Goal: Task Accomplishment & Management: Manage account settings

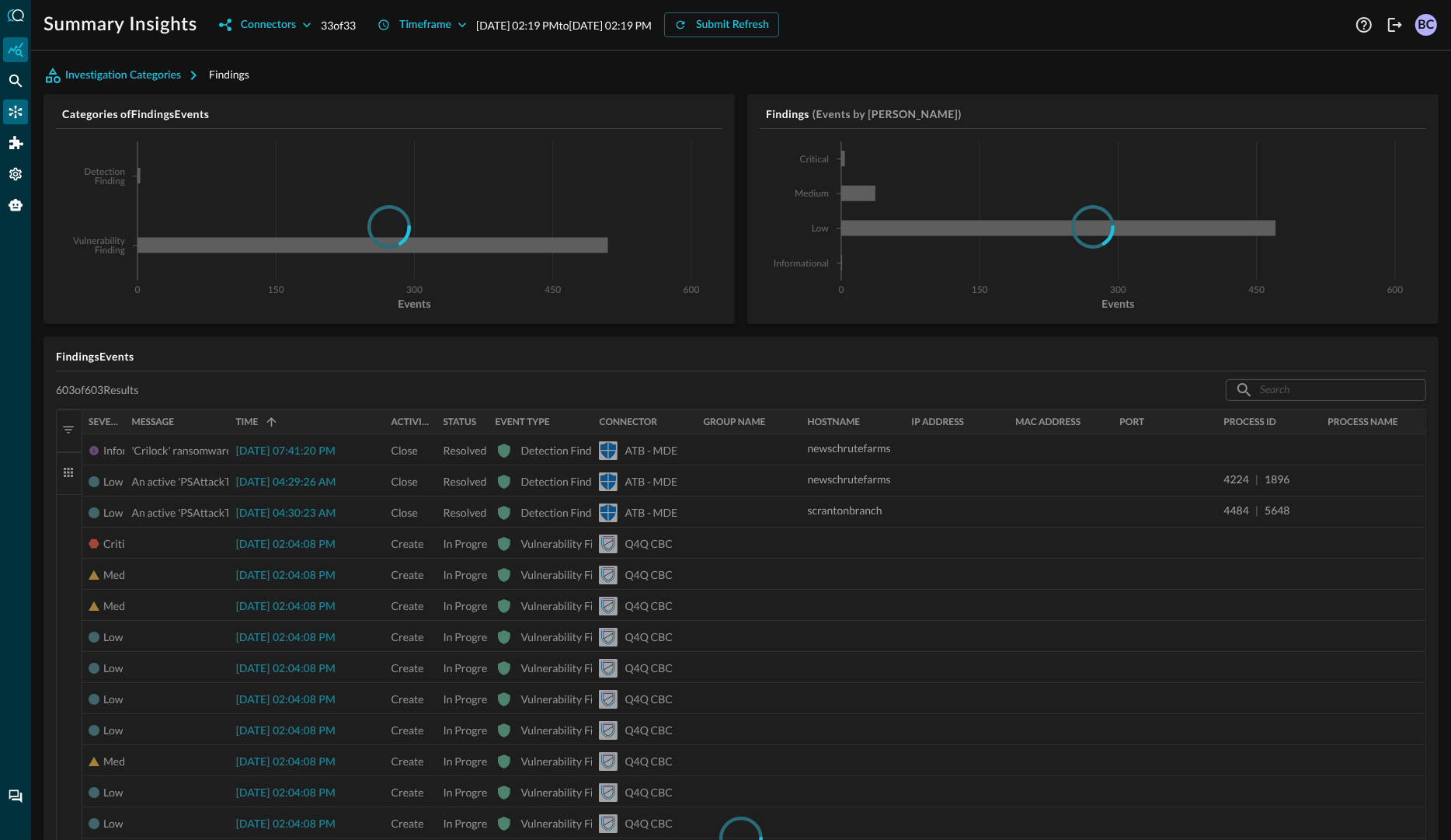
click at [15, 111] on icon "Connectors" at bounding box center [16, 112] width 13 height 13
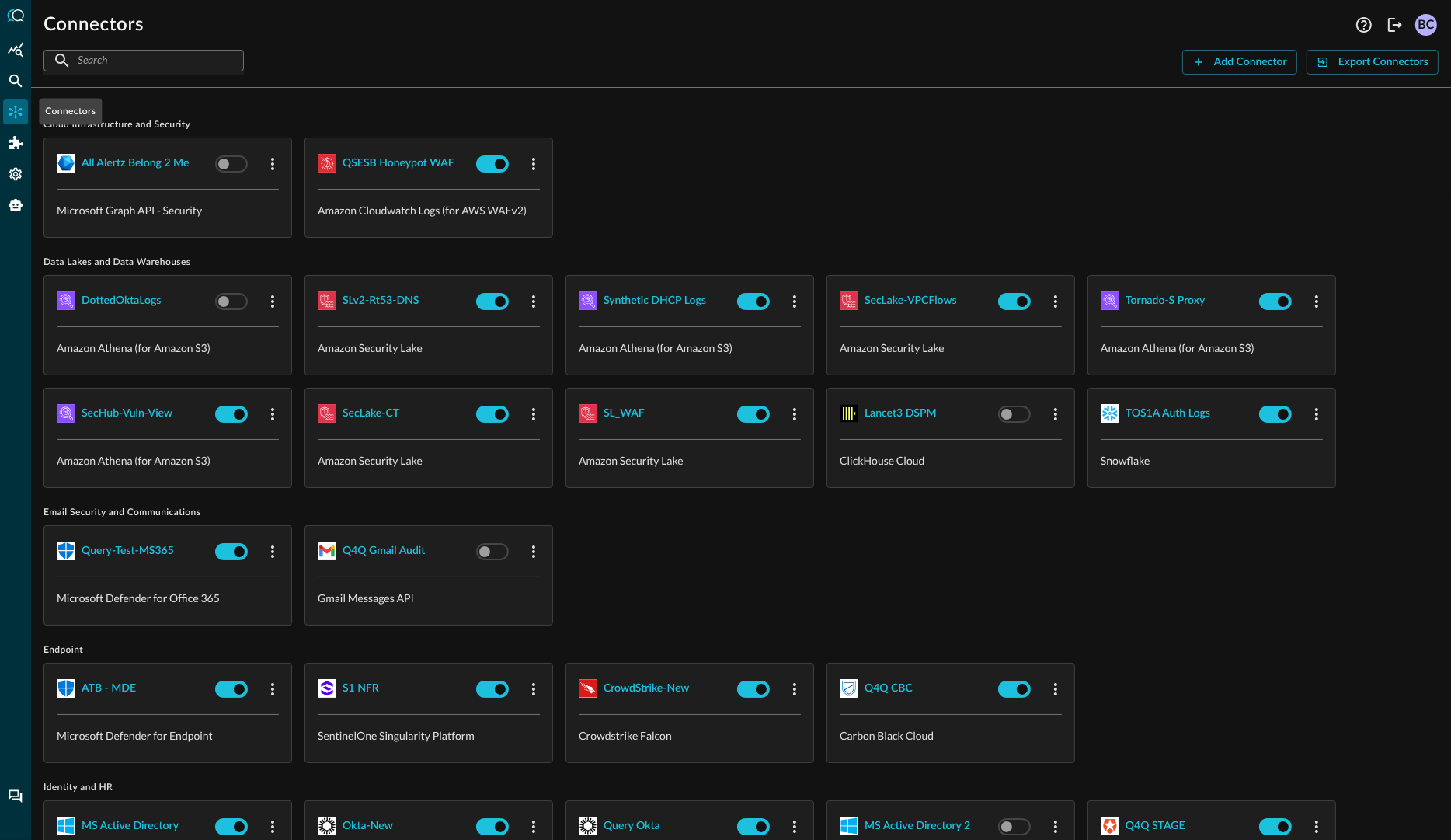
click at [20, 107] on icon "Connectors" at bounding box center [15, 111] width 15 height 15
click at [1218, 62] on div "Add Connector" at bounding box center [1251, 62] width 73 height 20
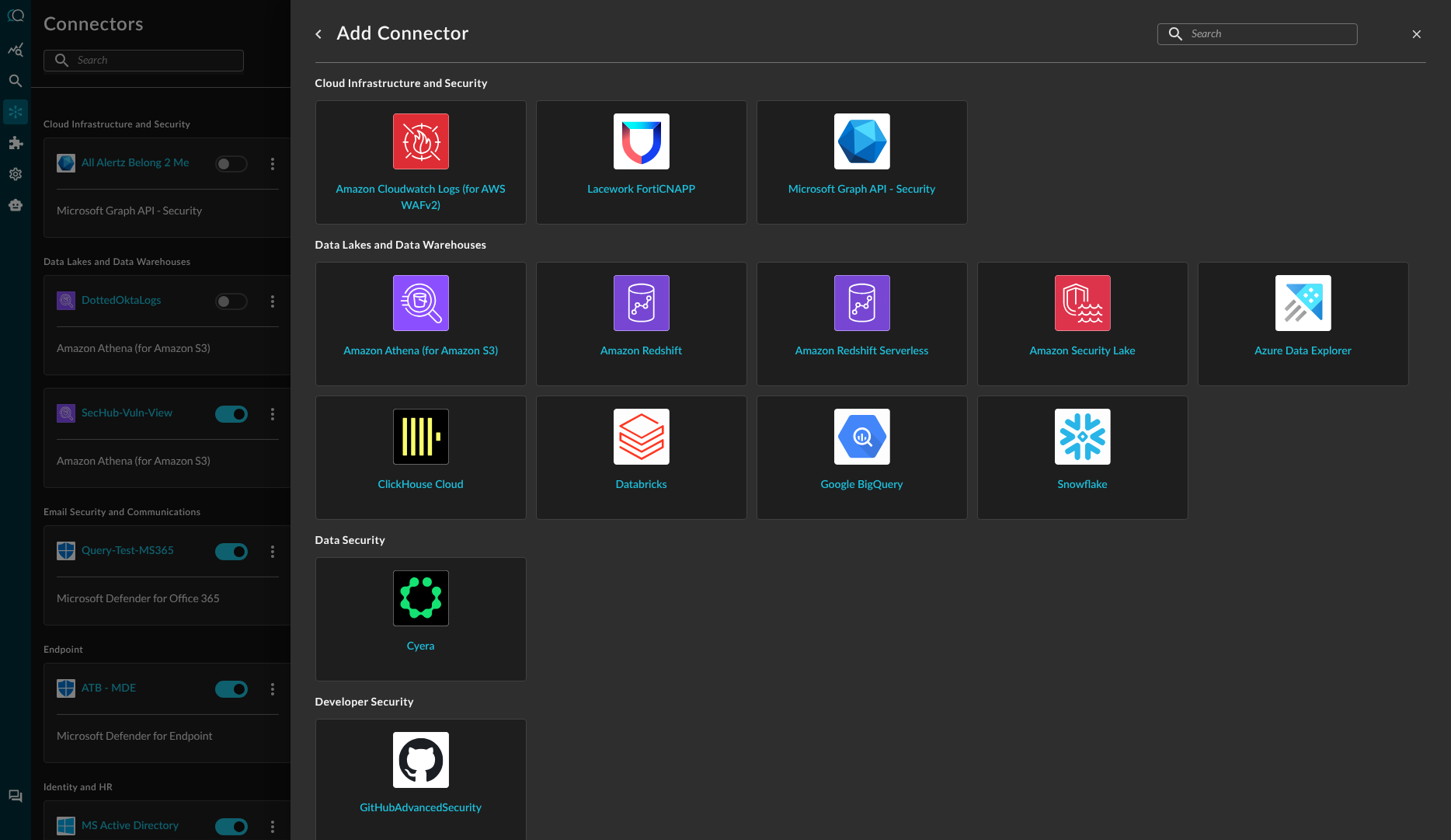
click at [673, 201] on div "Lacework FortiCNAPP" at bounding box center [642, 159] width 210 height 115
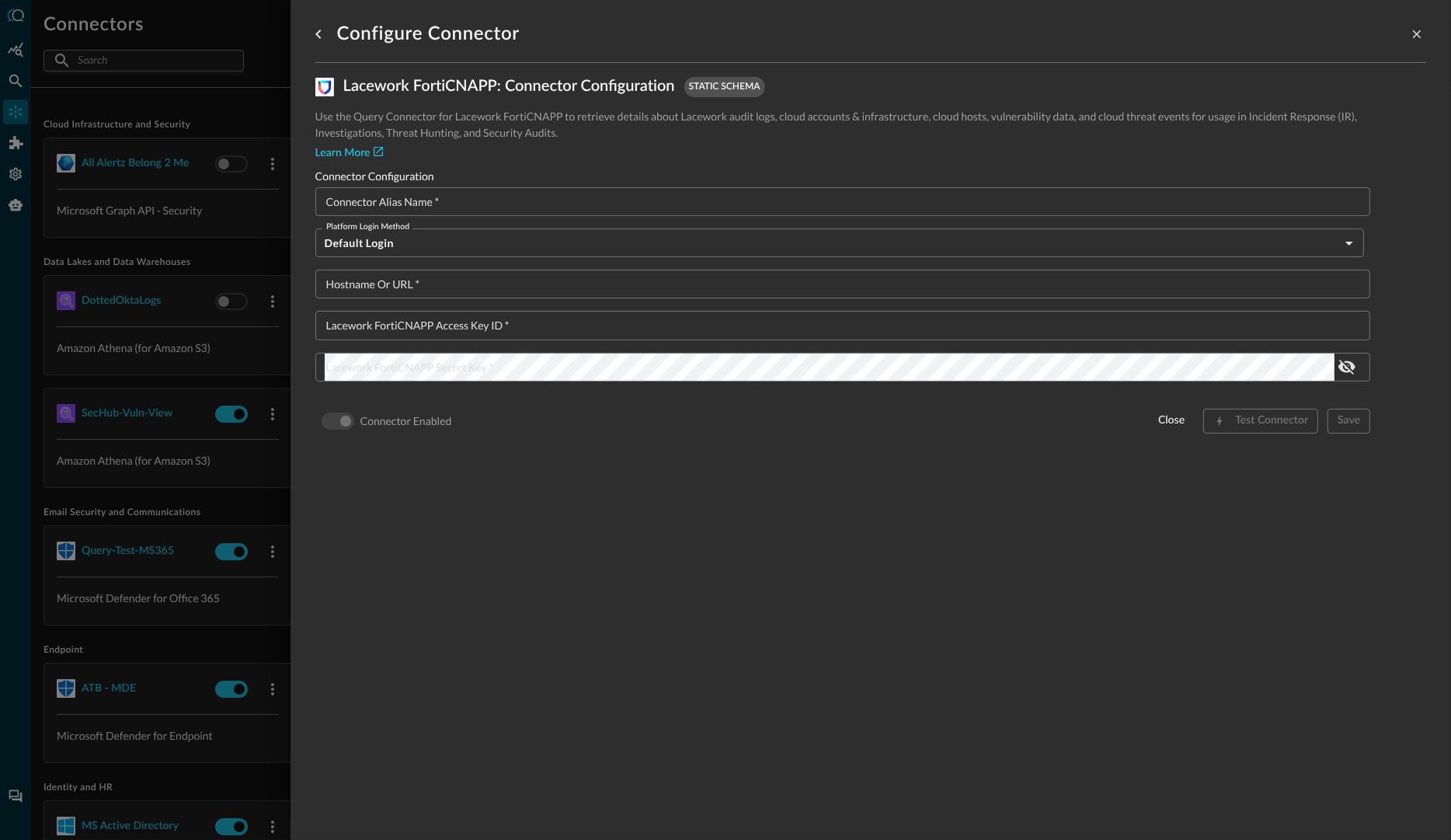
drag, startPoint x: 1413, startPoint y: 34, endPoint x: 1123, endPoint y: 107, distance: 299.0
click at [1411, 34] on icon "close-drawer" at bounding box center [1417, 34] width 14 height 14
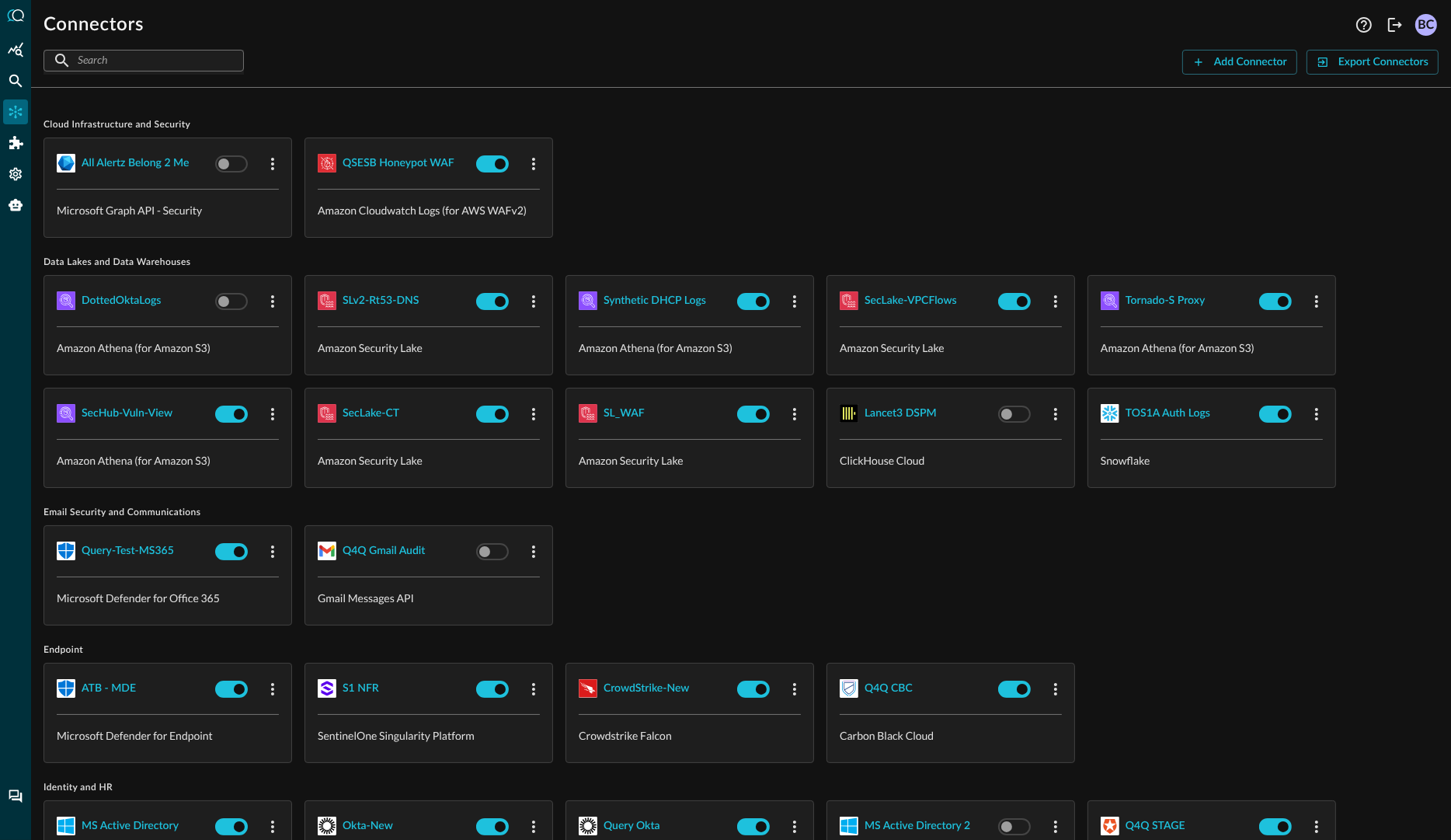
click at [420, 318] on div "SLv2-Rt53-DNS" at bounding box center [428, 300] width 247 height 50
click at [536, 299] on icon "button" at bounding box center [534, 301] width 19 height 19
click at [552, 334] on div "Edit" at bounding box center [554, 334] width 41 height 20
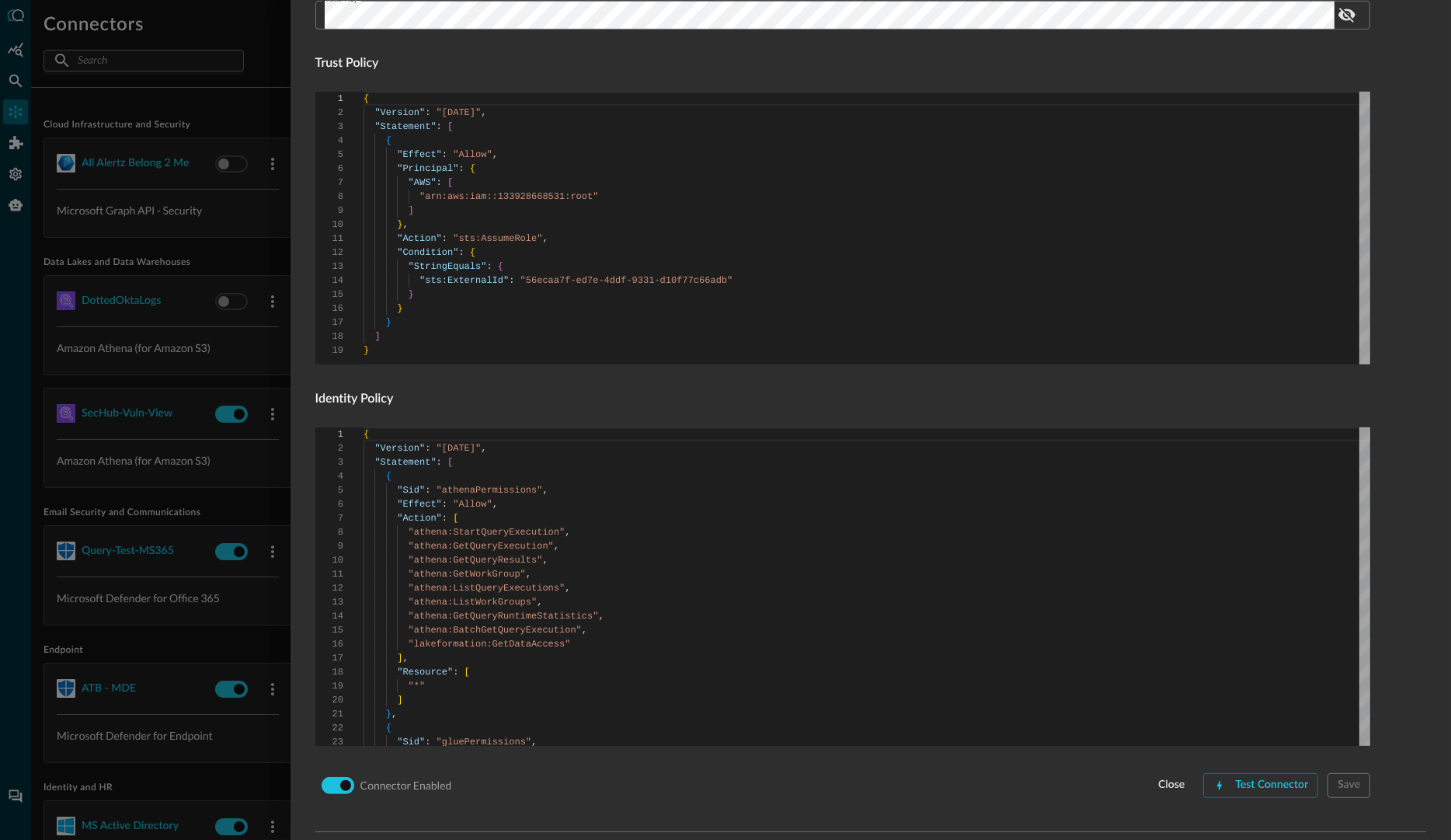
scroll to position [839, 0]
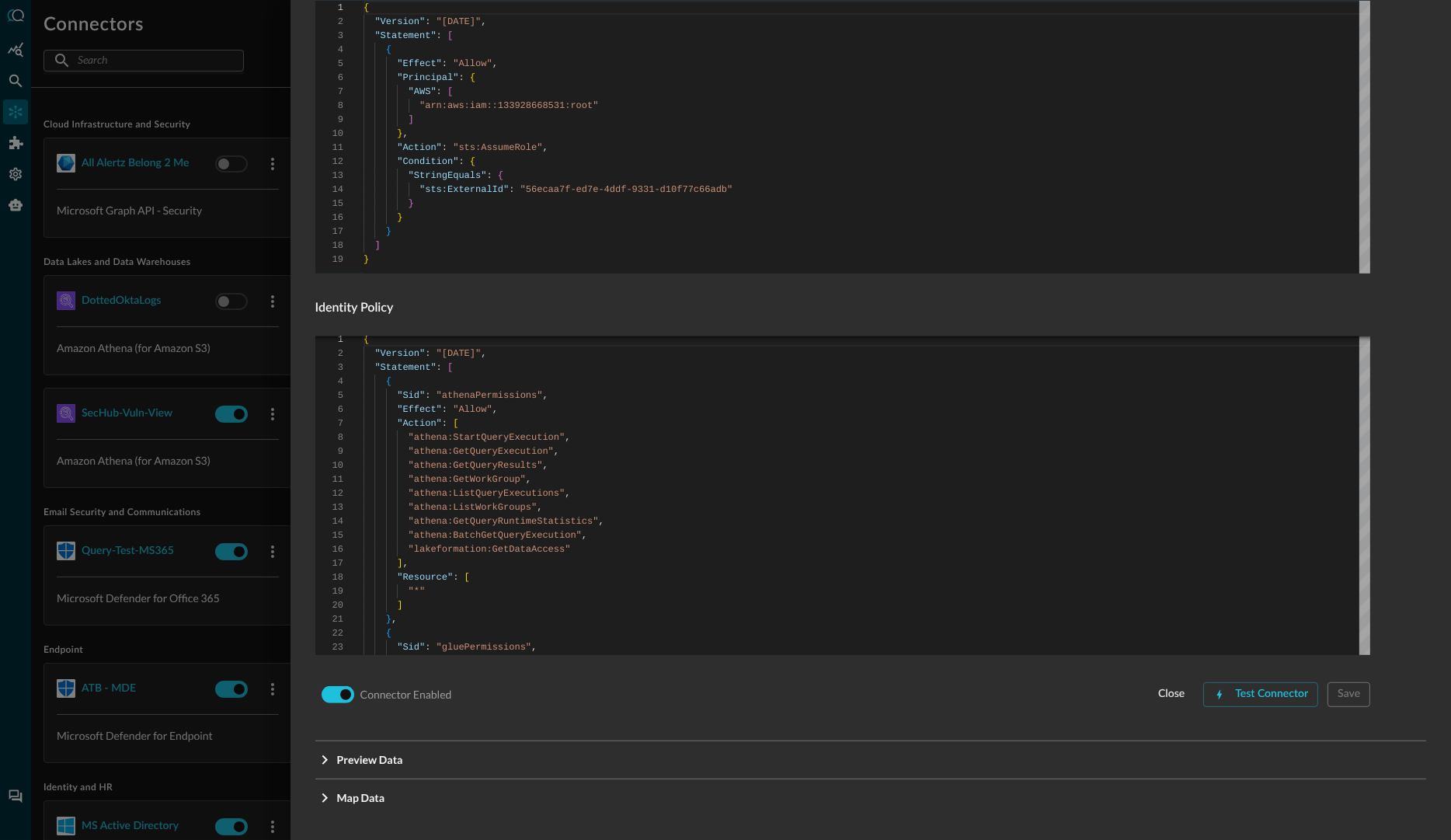
drag, startPoint x: 205, startPoint y: 120, endPoint x: 225, endPoint y: 115, distance: 20.6
click at [205, 120] on div at bounding box center [725, 420] width 1451 height 840
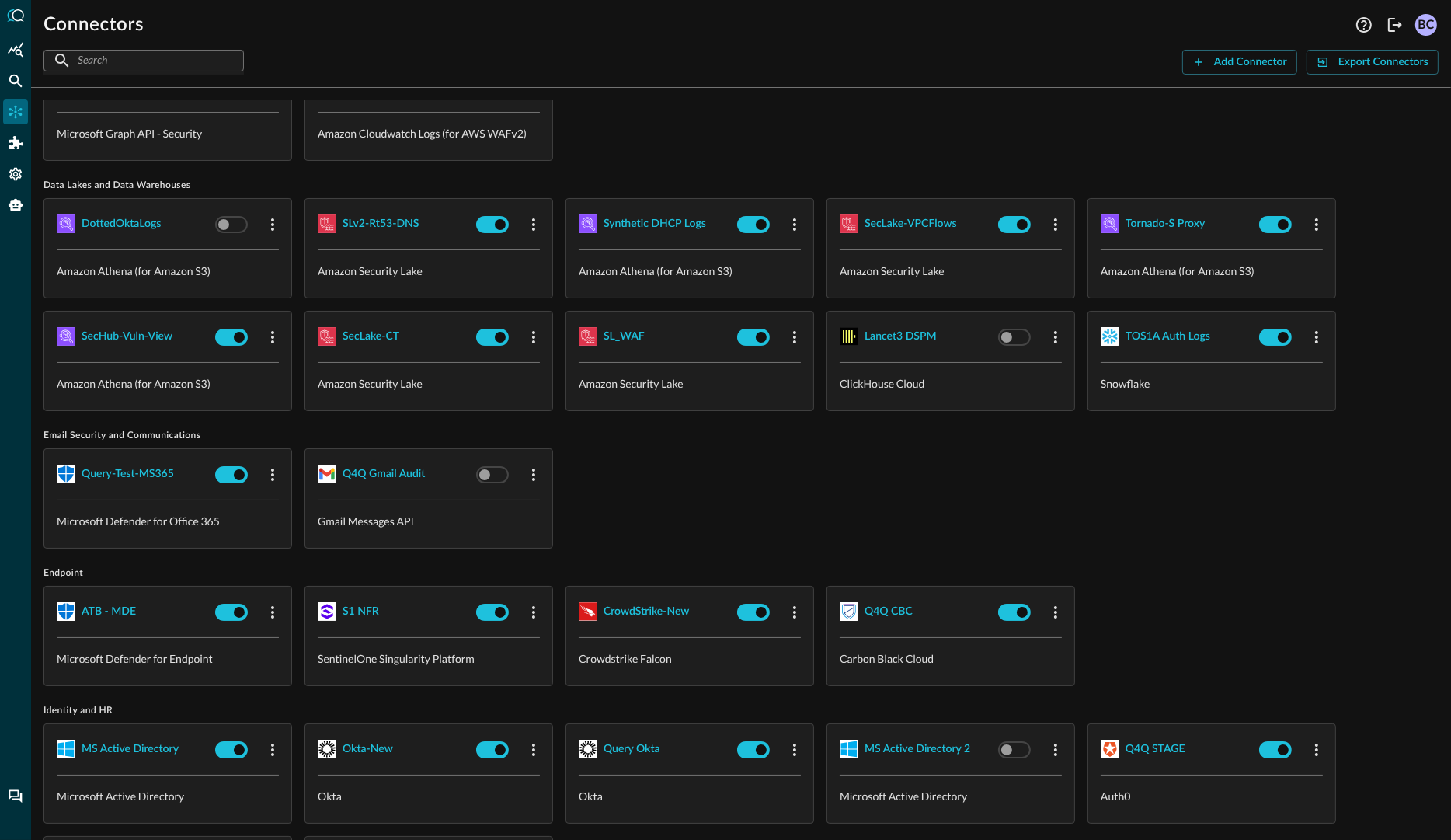
scroll to position [109, 0]
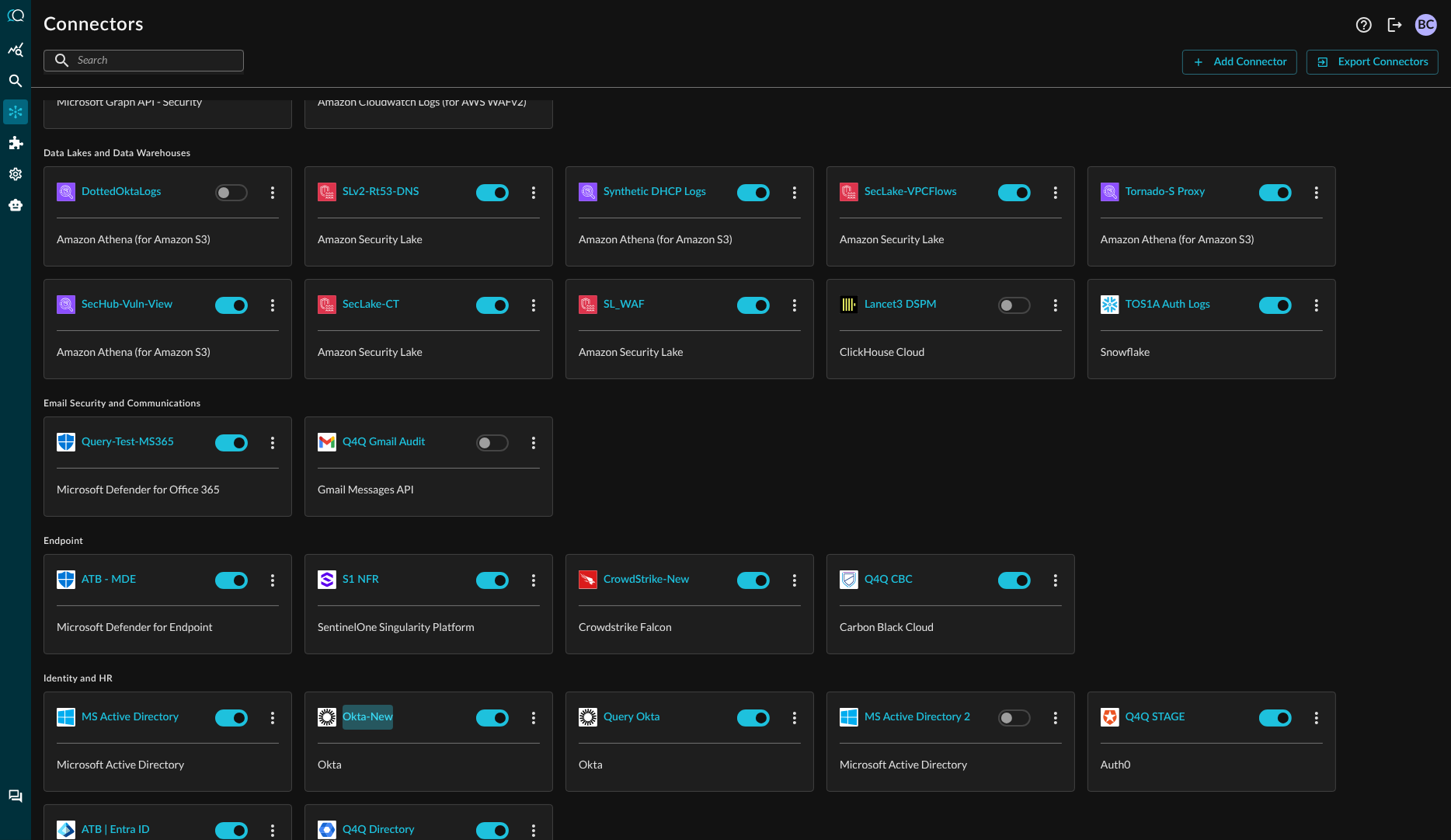
click at [371, 710] on div "Okta-New" at bounding box center [367, 717] width 50 height 20
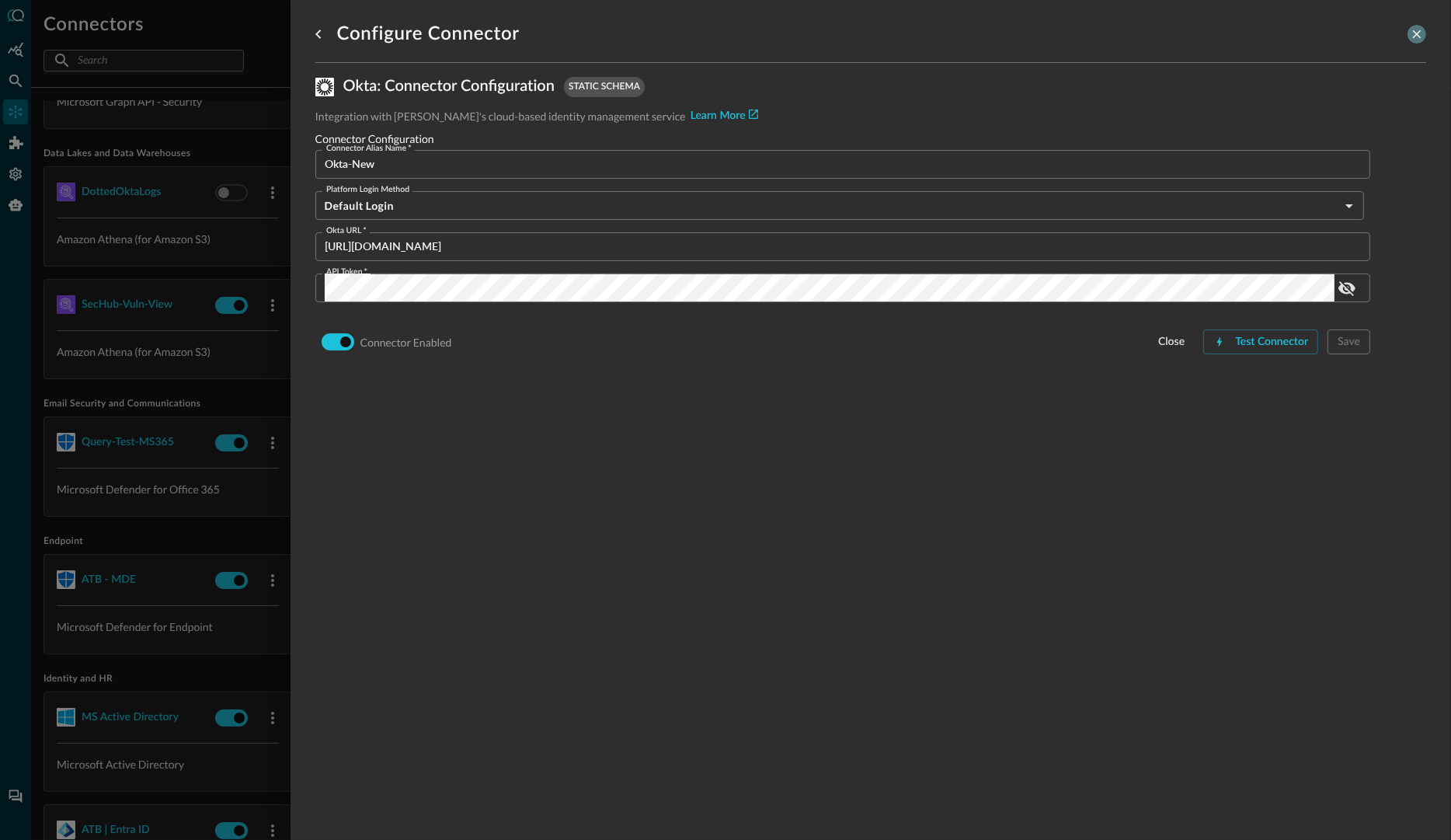
click at [1413, 33] on icon "close-drawer" at bounding box center [1417, 34] width 14 height 14
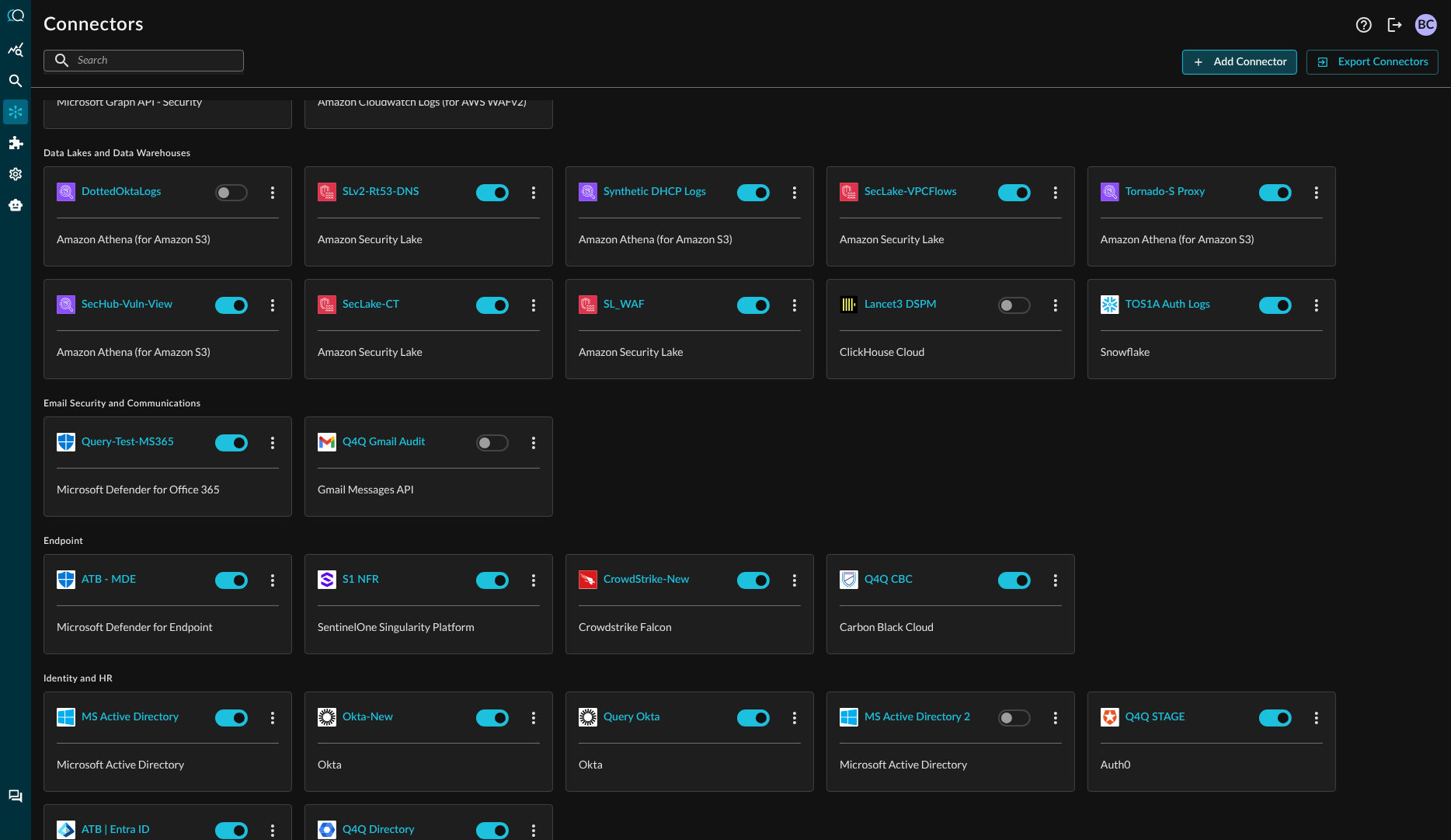
click at [1265, 57] on div "Add Connector" at bounding box center [1251, 62] width 73 height 20
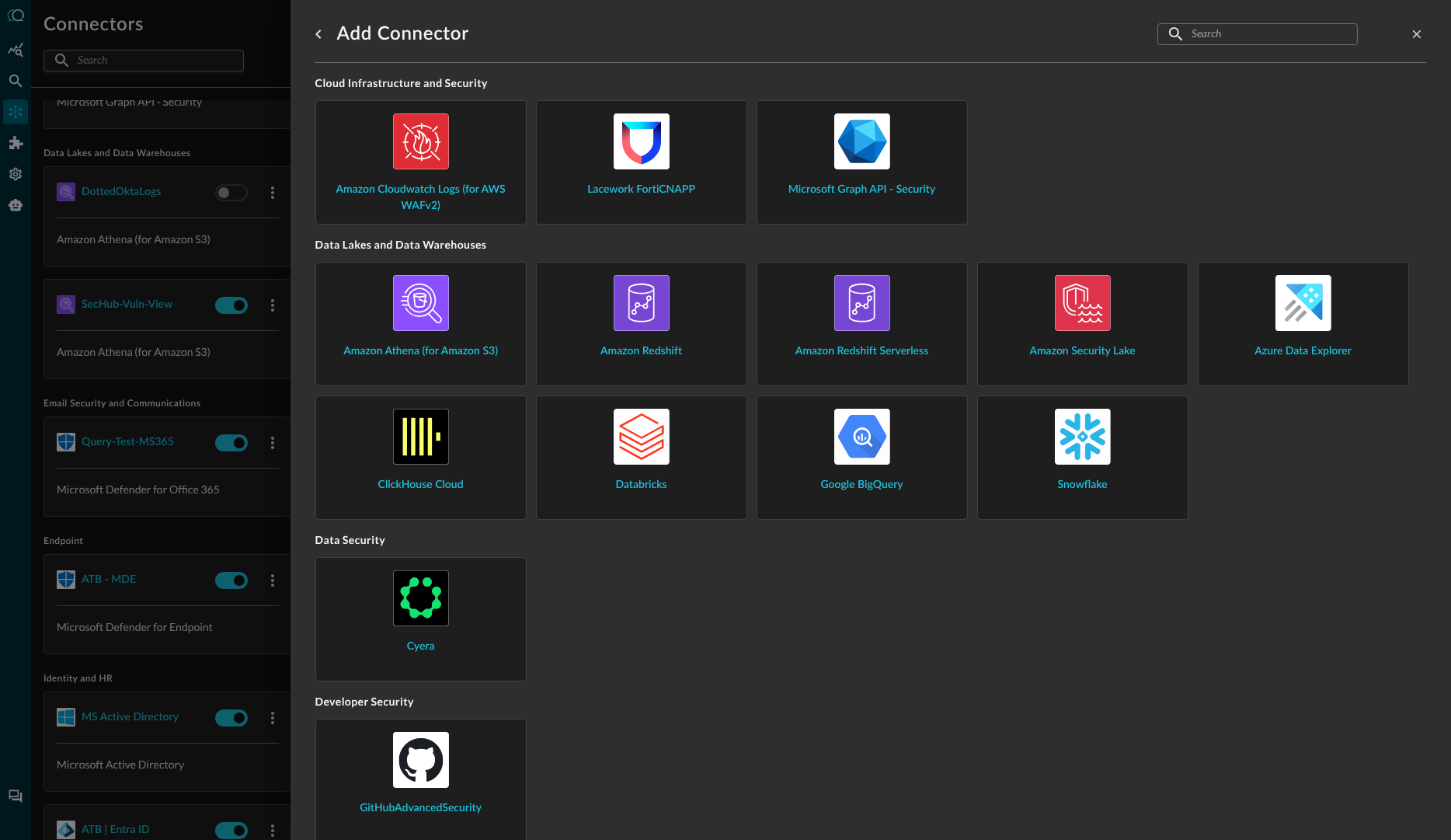
click at [469, 310] on div "Amazon Athena (for Amazon S3)" at bounding box center [422, 317] width 185 height 85
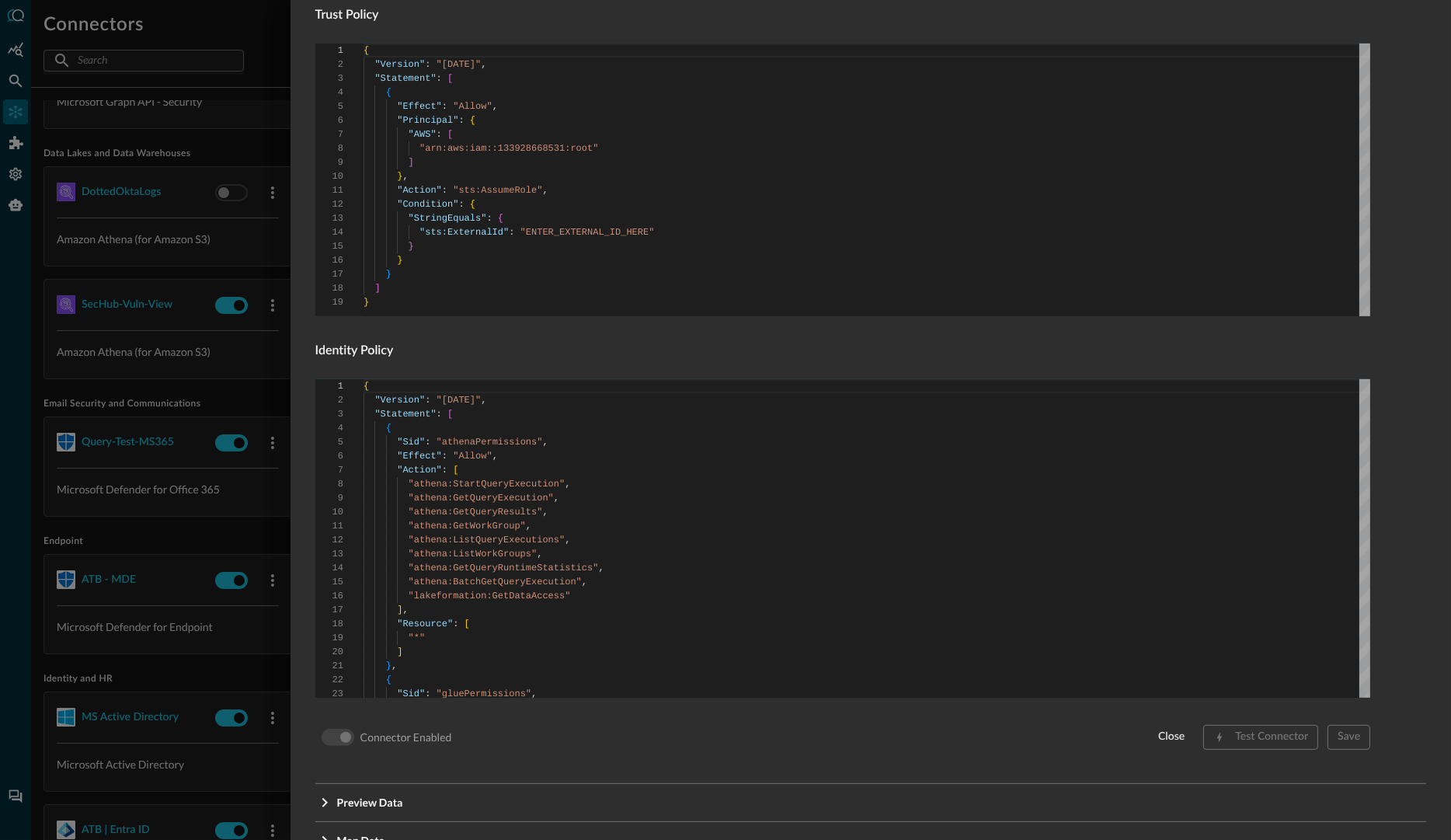
scroll to position [761, 0]
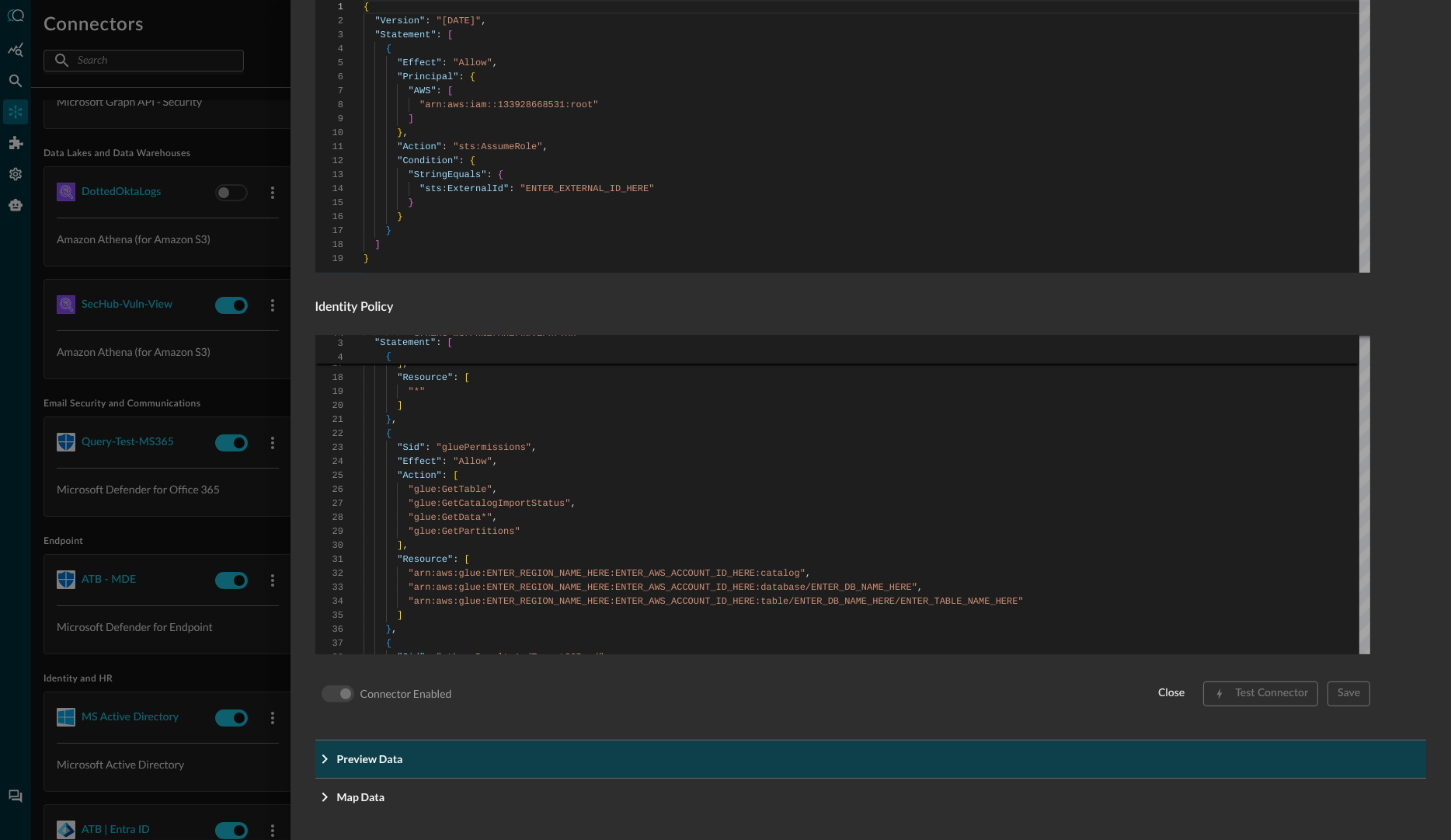
drag, startPoint x: 329, startPoint y: 756, endPoint x: 343, endPoint y: 748, distance: 16.1
click at [329, 752] on icon "Expand More" at bounding box center [325, 759] width 19 height 19
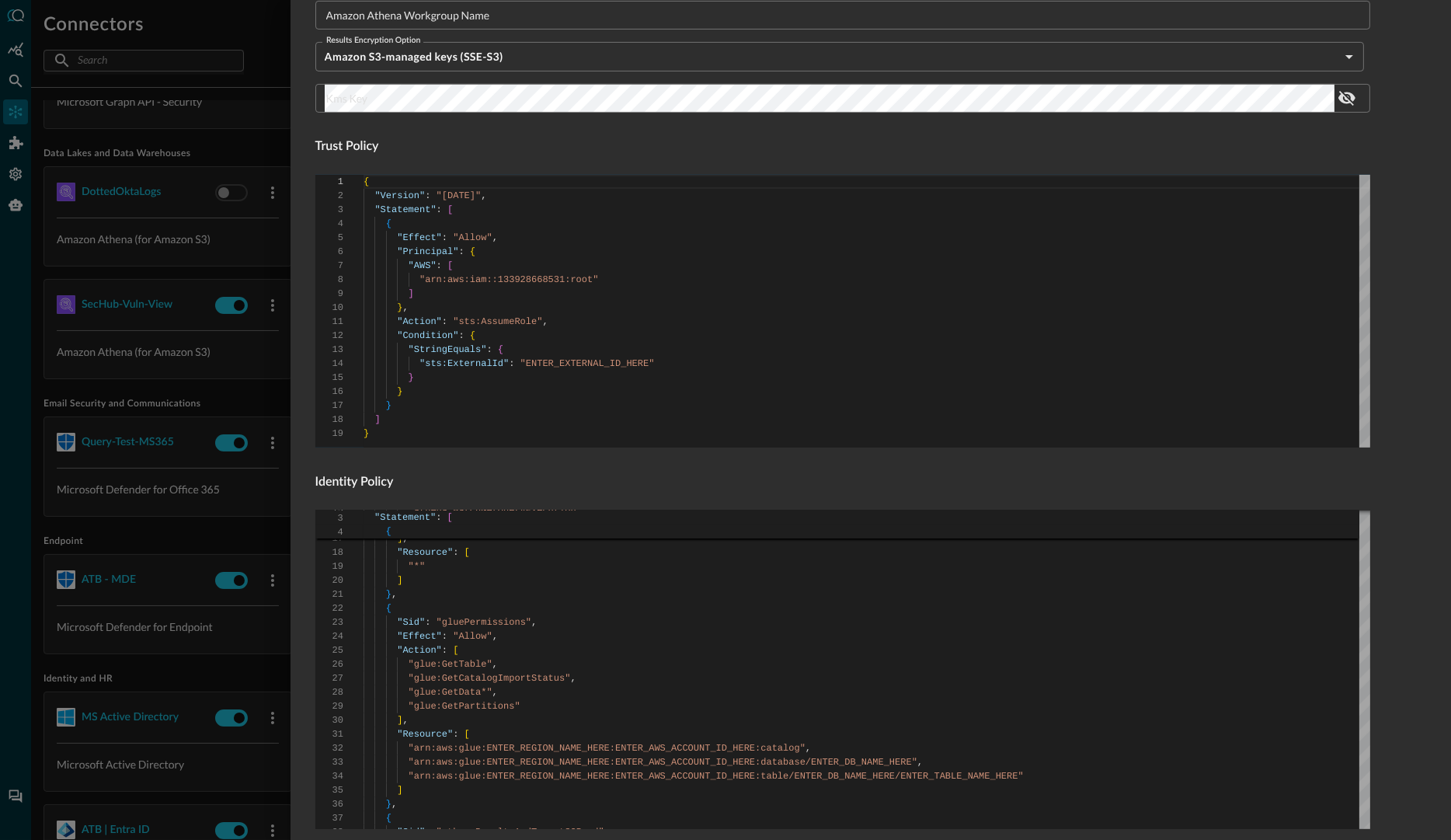
scroll to position [568, 0]
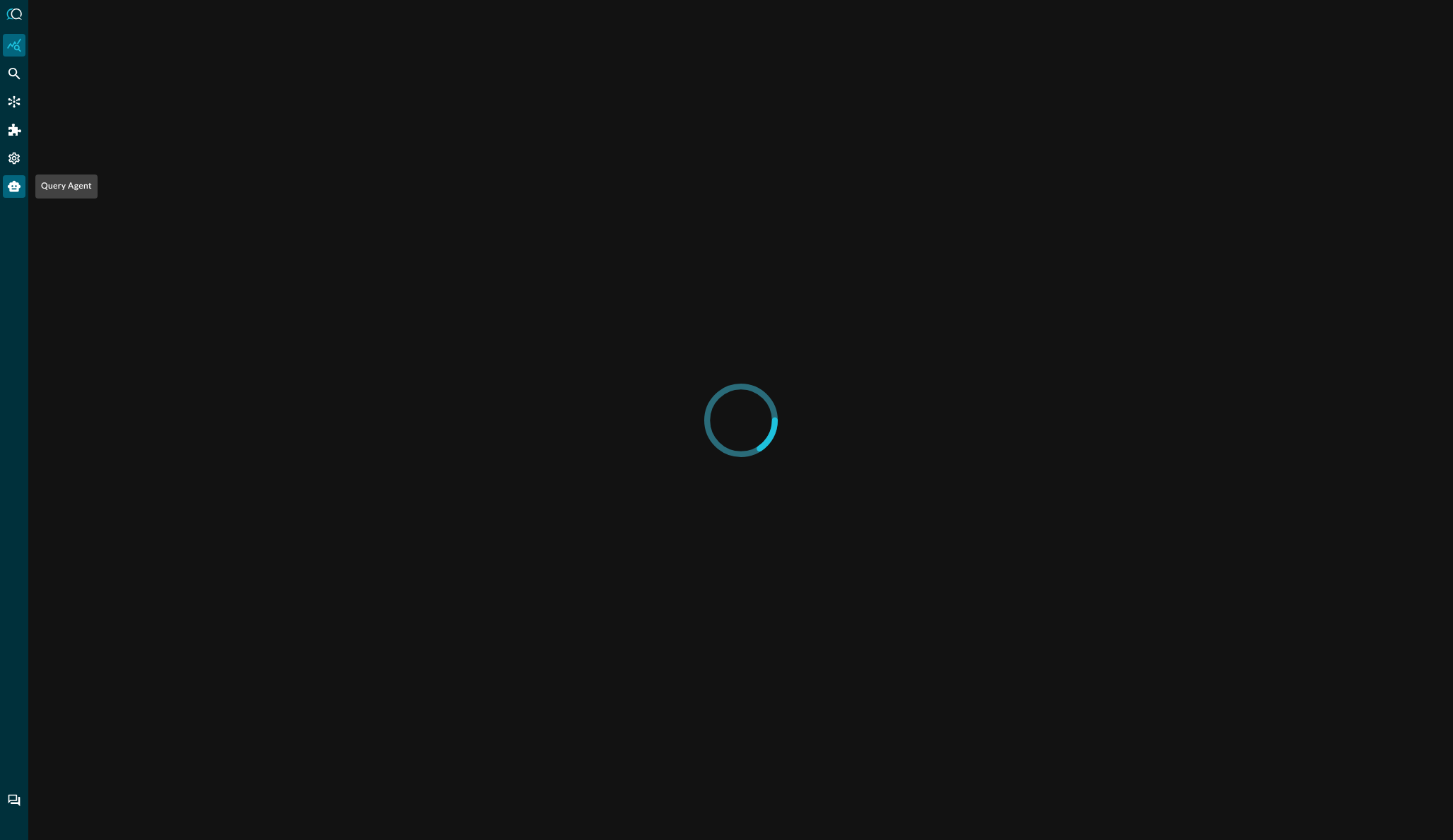
click at [10, 185] on icon "Query Agent" at bounding box center [14, 186] width 13 height 11
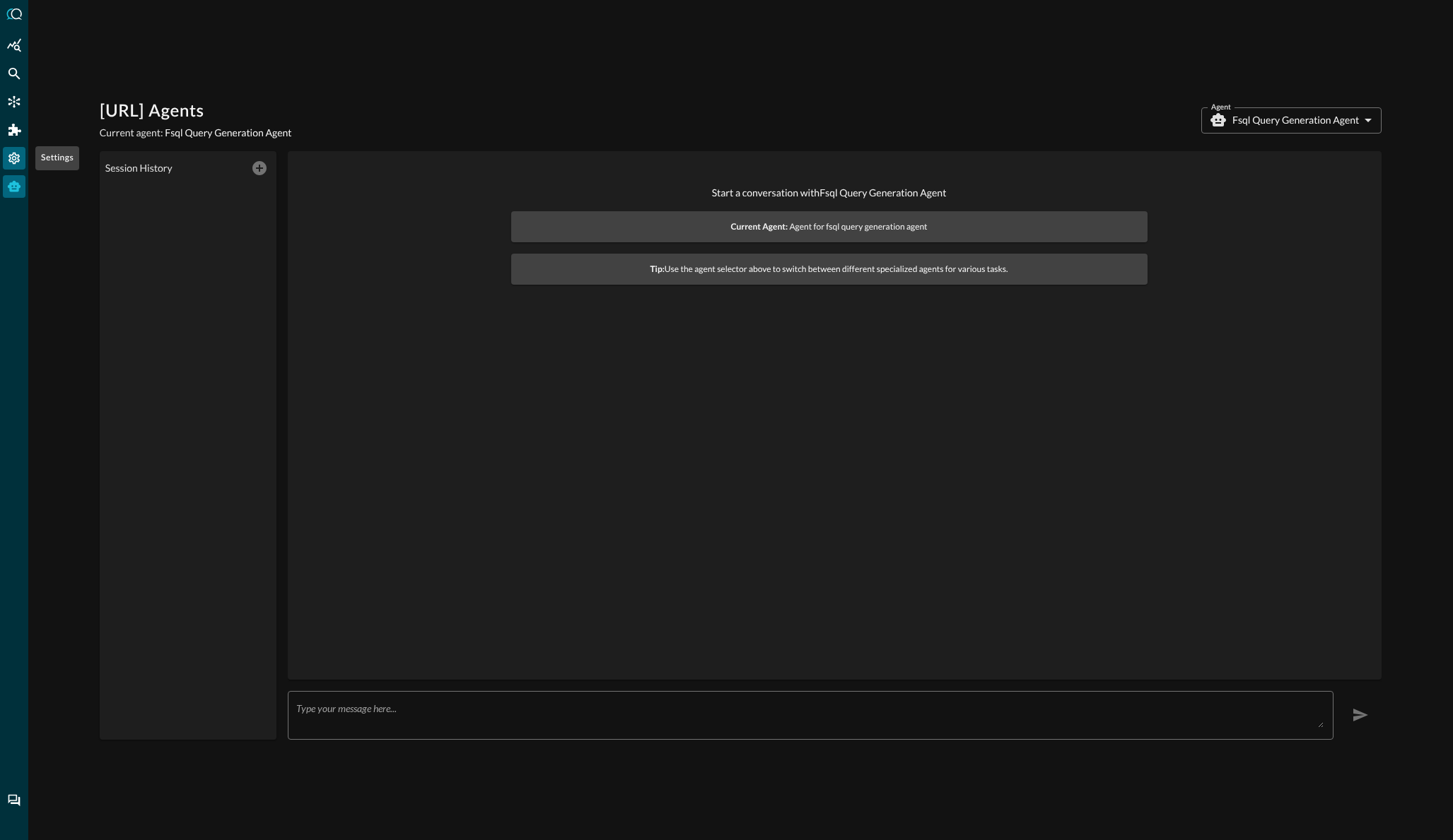
click at [15, 156] on icon "Settings" at bounding box center [14, 158] width 14 height 14
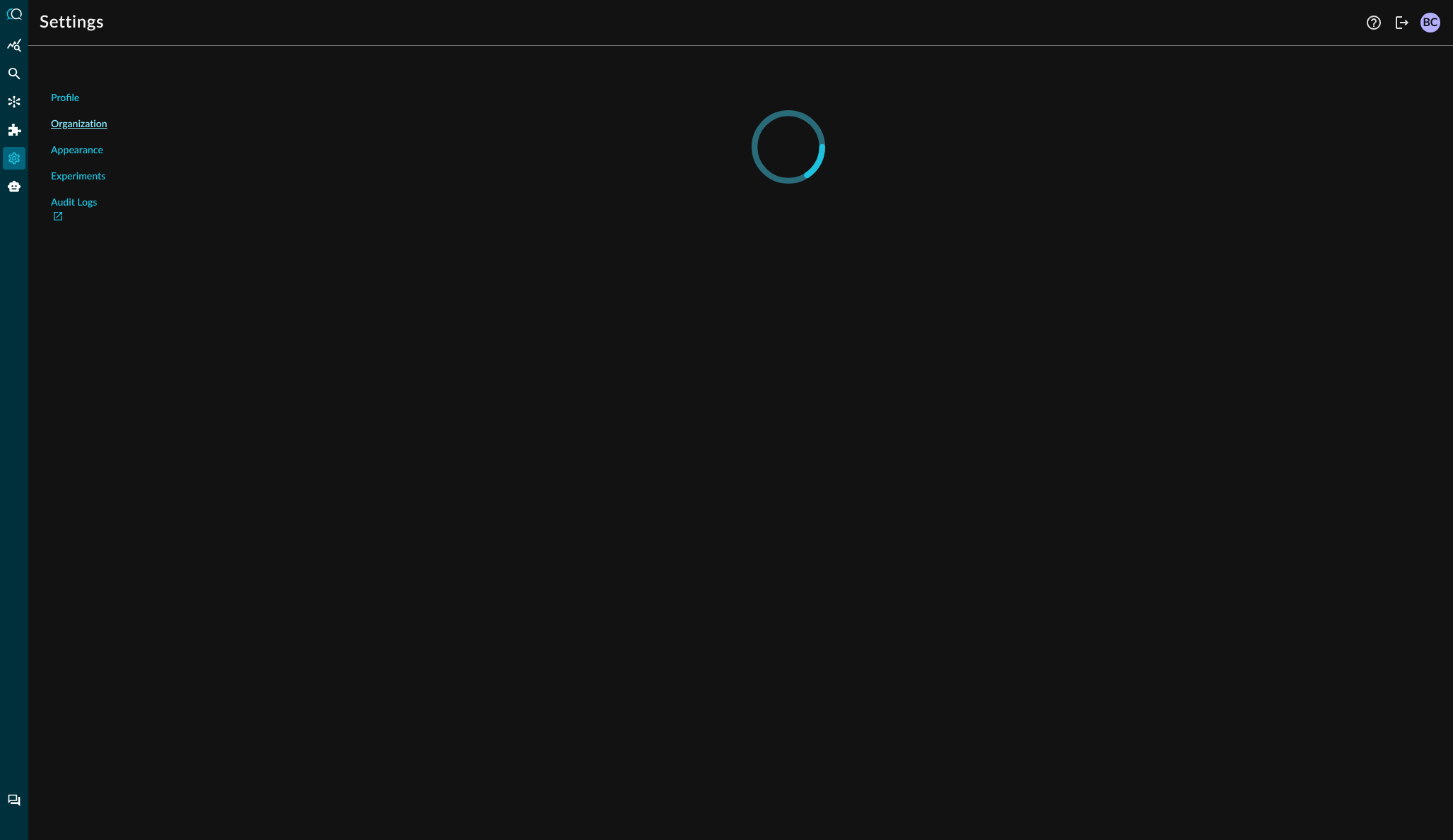
click at [69, 176] on span "Experiments" at bounding box center [77, 176] width 54 height 15
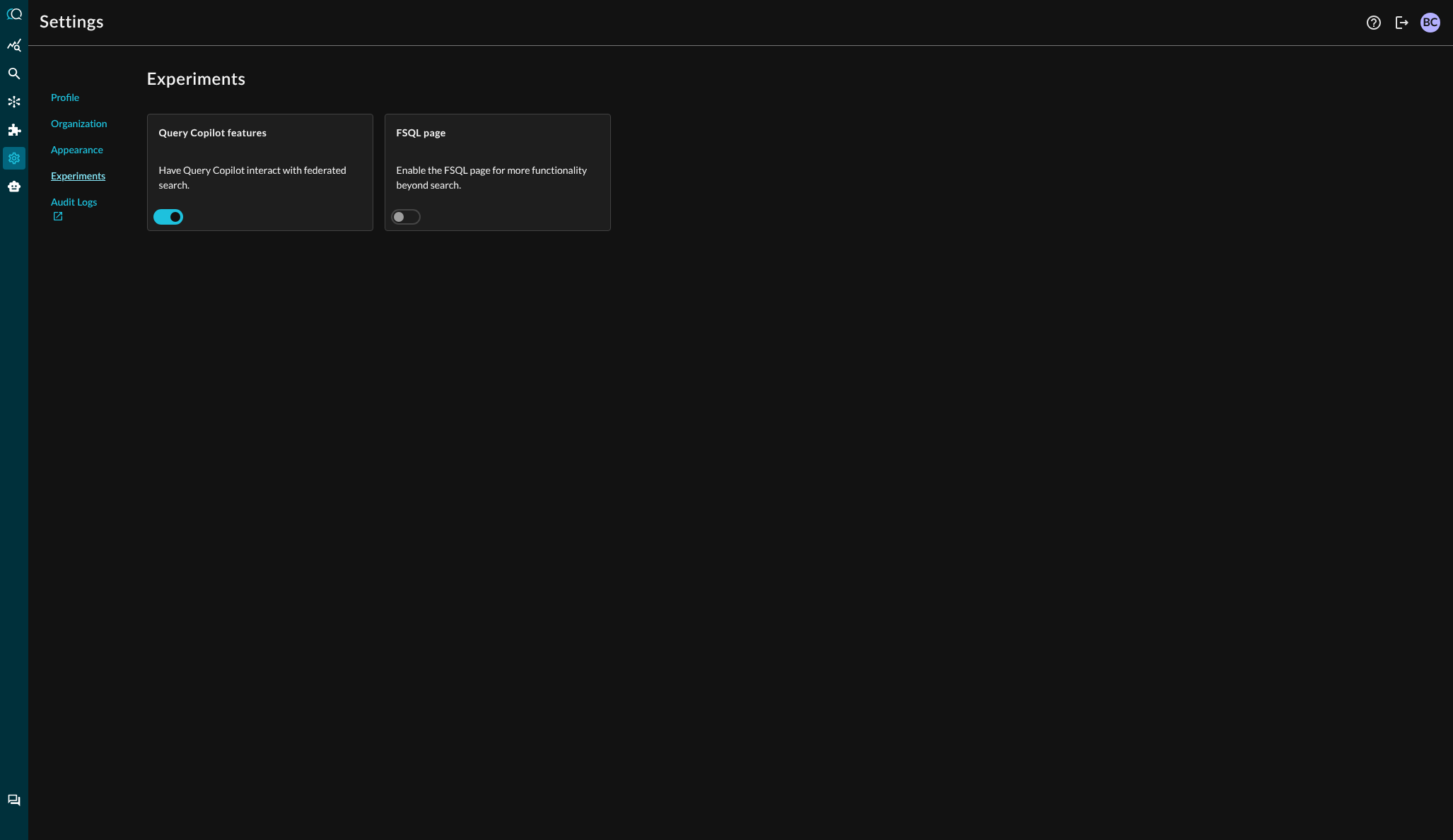
click at [84, 150] on span "Appearance" at bounding box center [77, 150] width 52 height 15
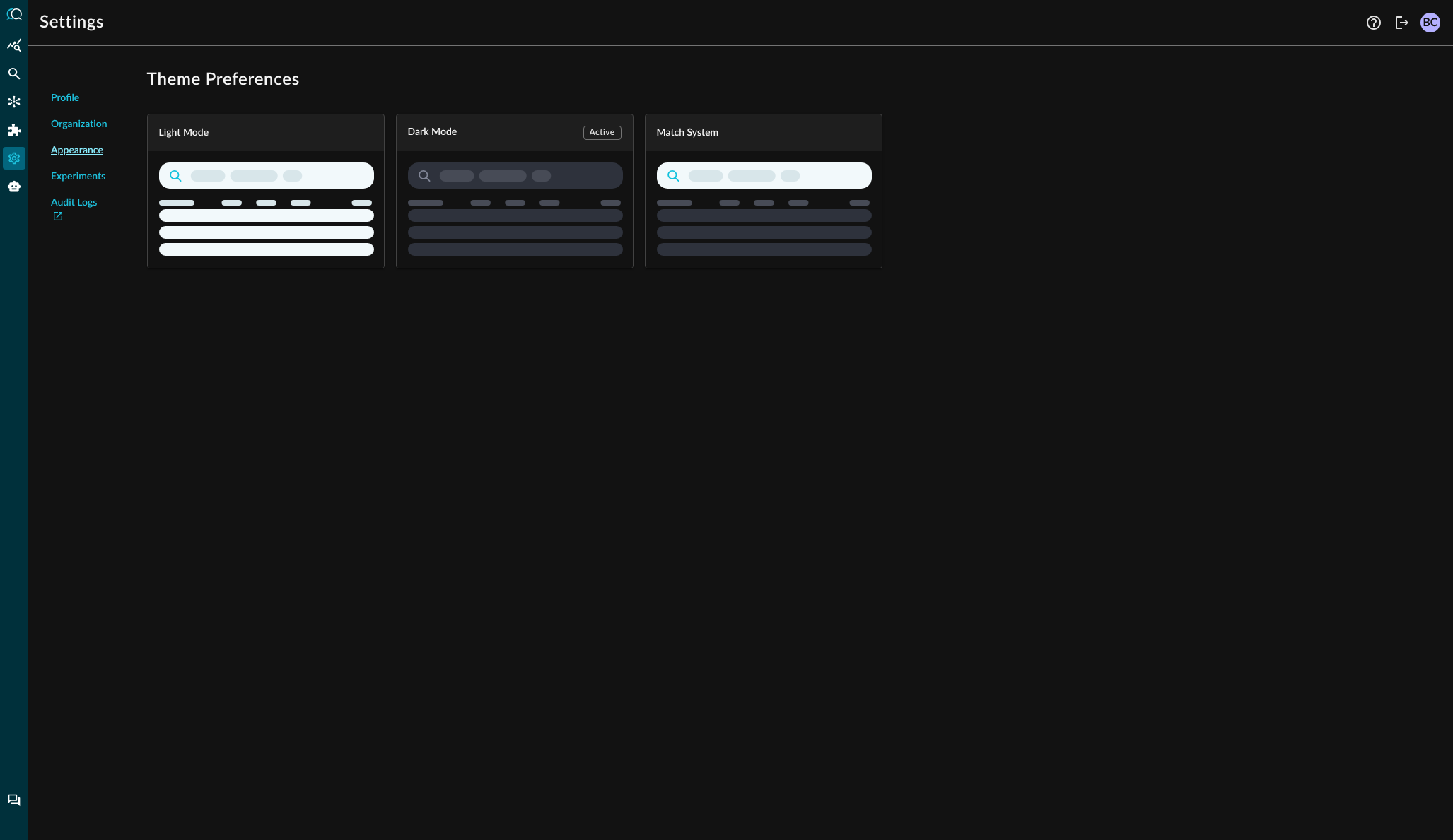
click at [75, 126] on span "Organization" at bounding box center [79, 124] width 57 height 15
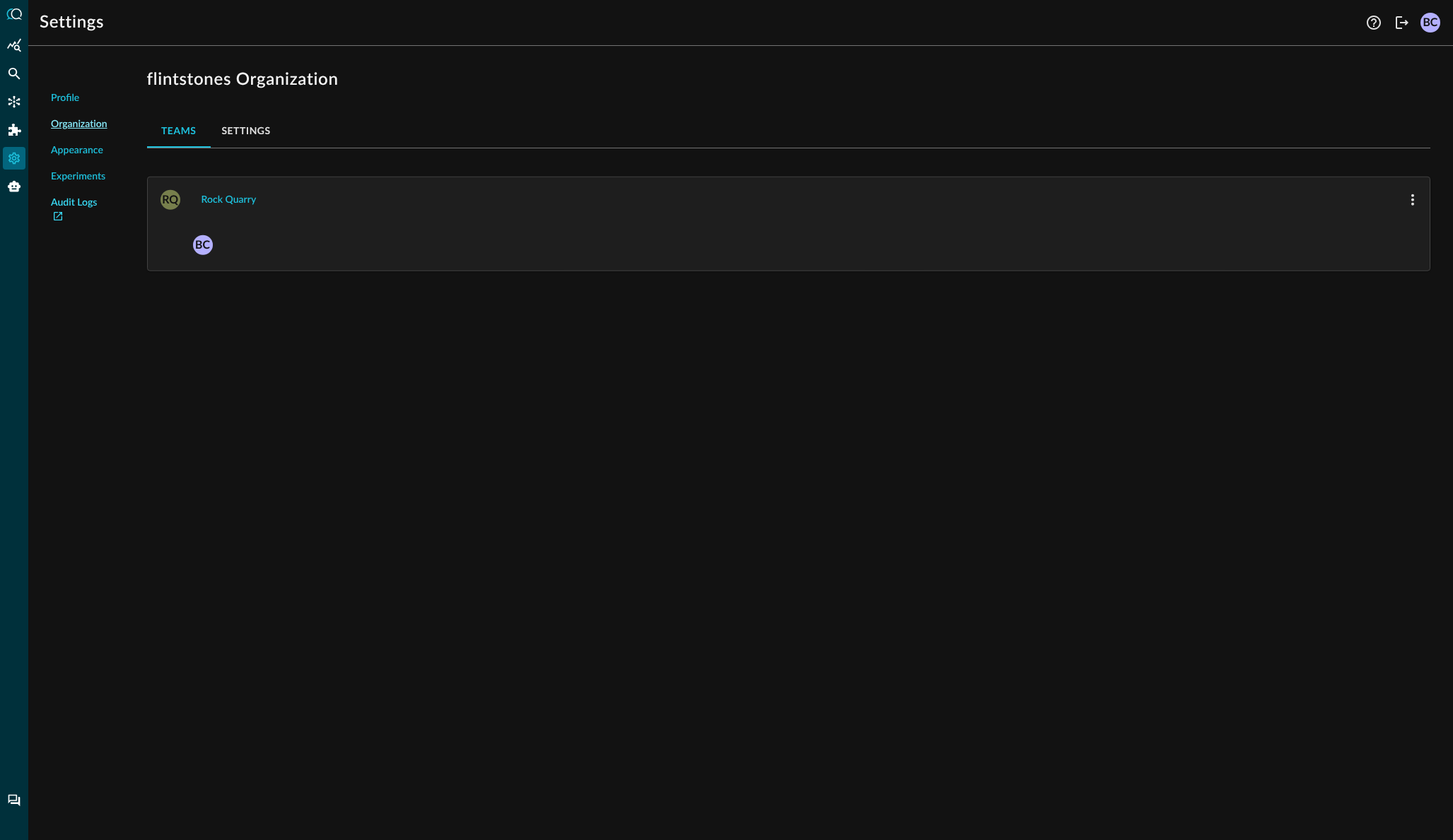
click at [71, 200] on link "Audit Logs" at bounding box center [79, 211] width 57 height 30
drag, startPoint x: 14, startPoint y: 105, endPoint x: 28, endPoint y: 103, distance: 14.1
click at [14, 105] on icon "Connectors" at bounding box center [15, 102] width 12 height 12
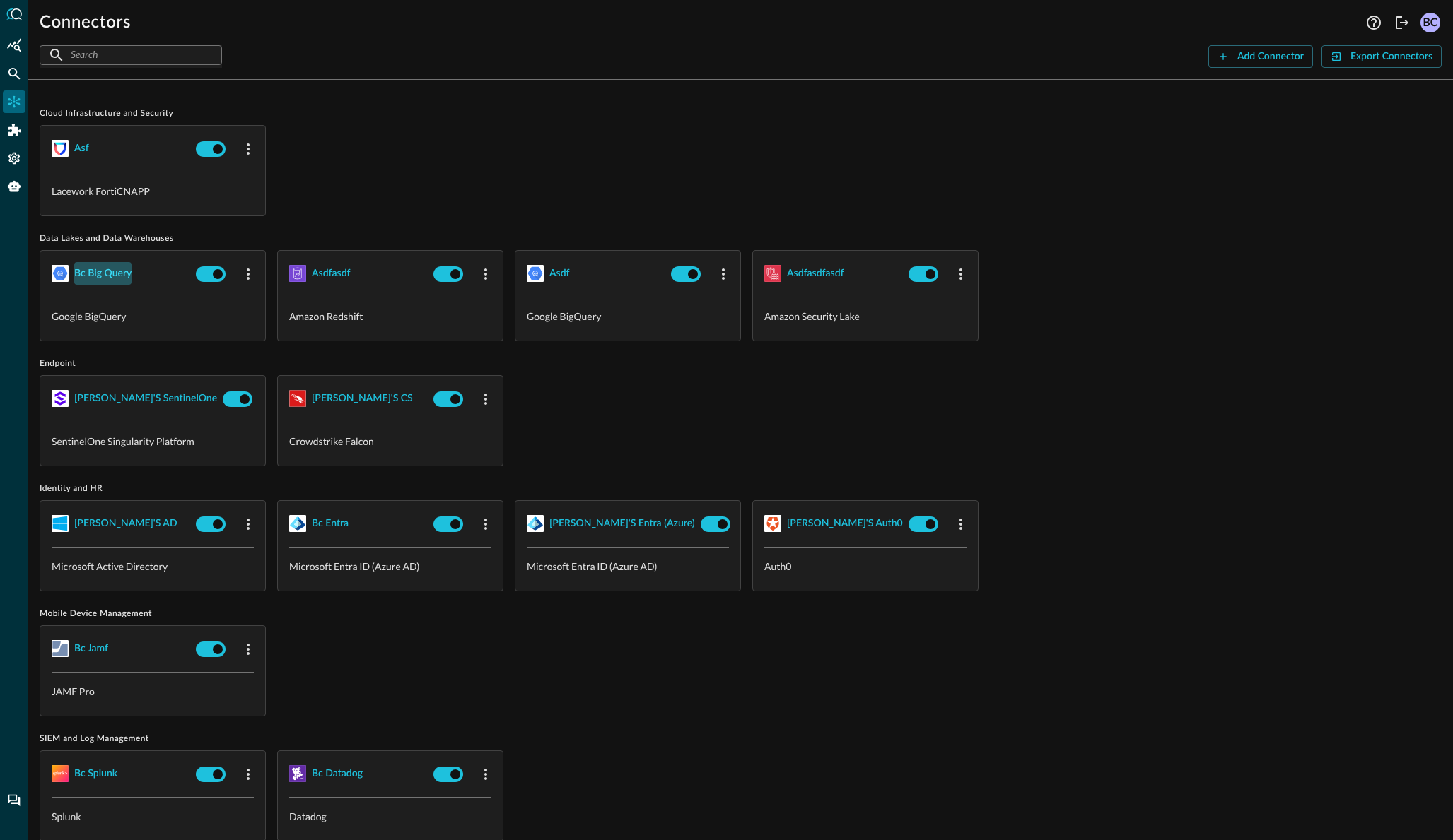
click at [108, 274] on div "bc big query" at bounding box center [102, 273] width 58 height 18
click at [558, 273] on div "asdf" at bounding box center [560, 273] width 21 height 18
click at [244, 272] on icon "button" at bounding box center [249, 274] width 17 height 17
click at [268, 305] on div "Edit" at bounding box center [266, 305] width 37 height 18
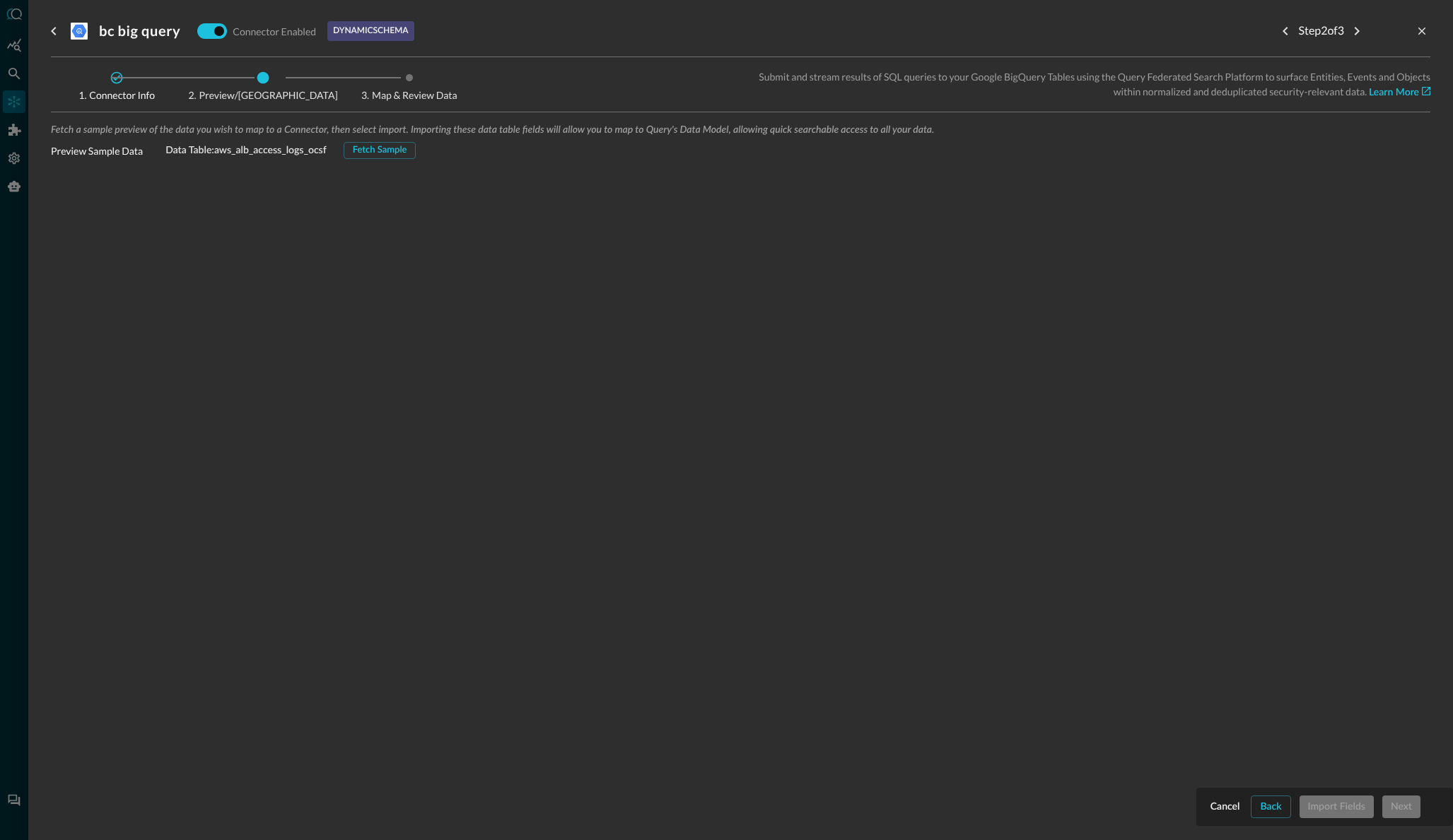
click at [383, 150] on div "Fetch Sample" at bounding box center [379, 150] width 54 height 16
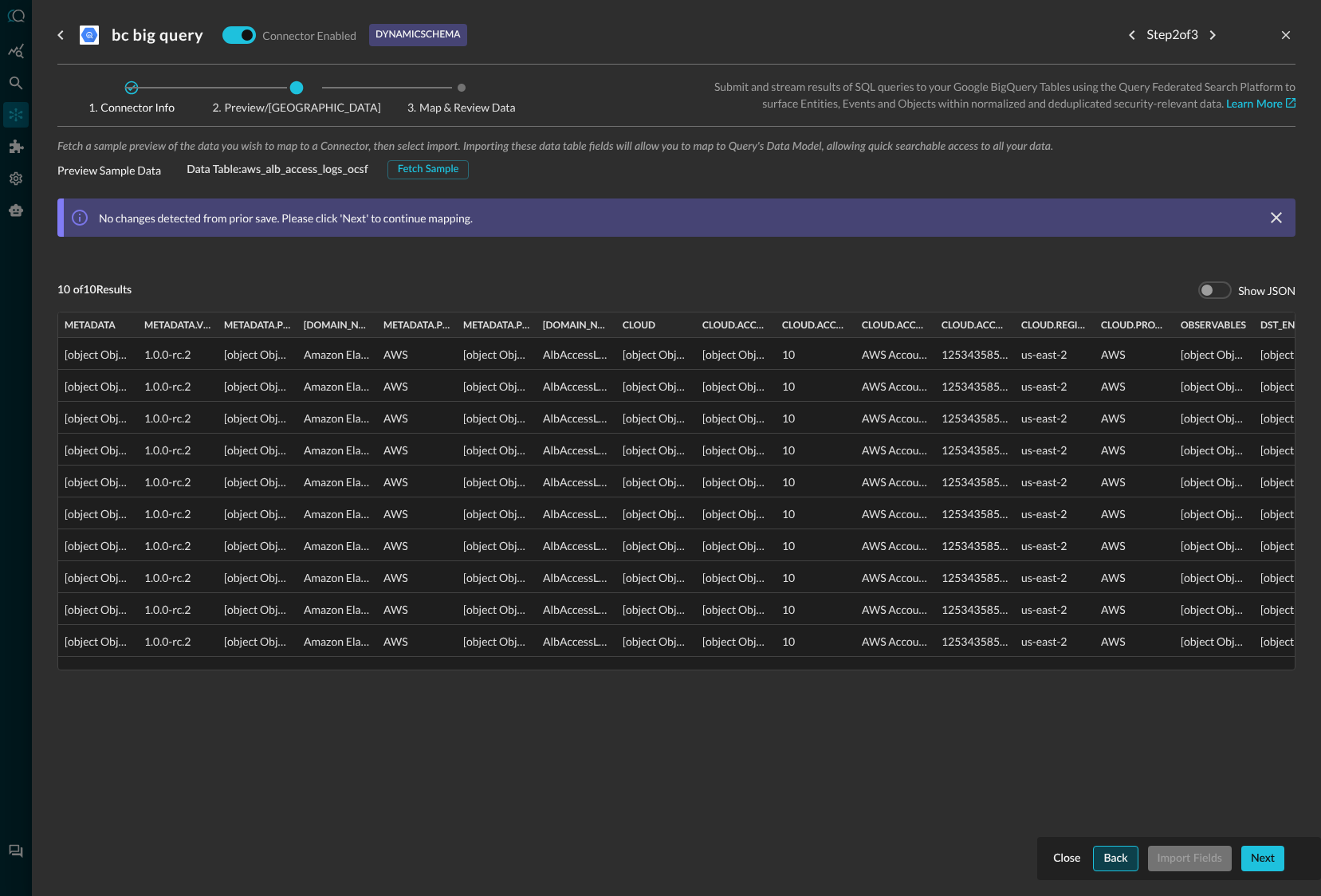
click at [1112, 860] on div "Back" at bounding box center [1115, 858] width 24 height 20
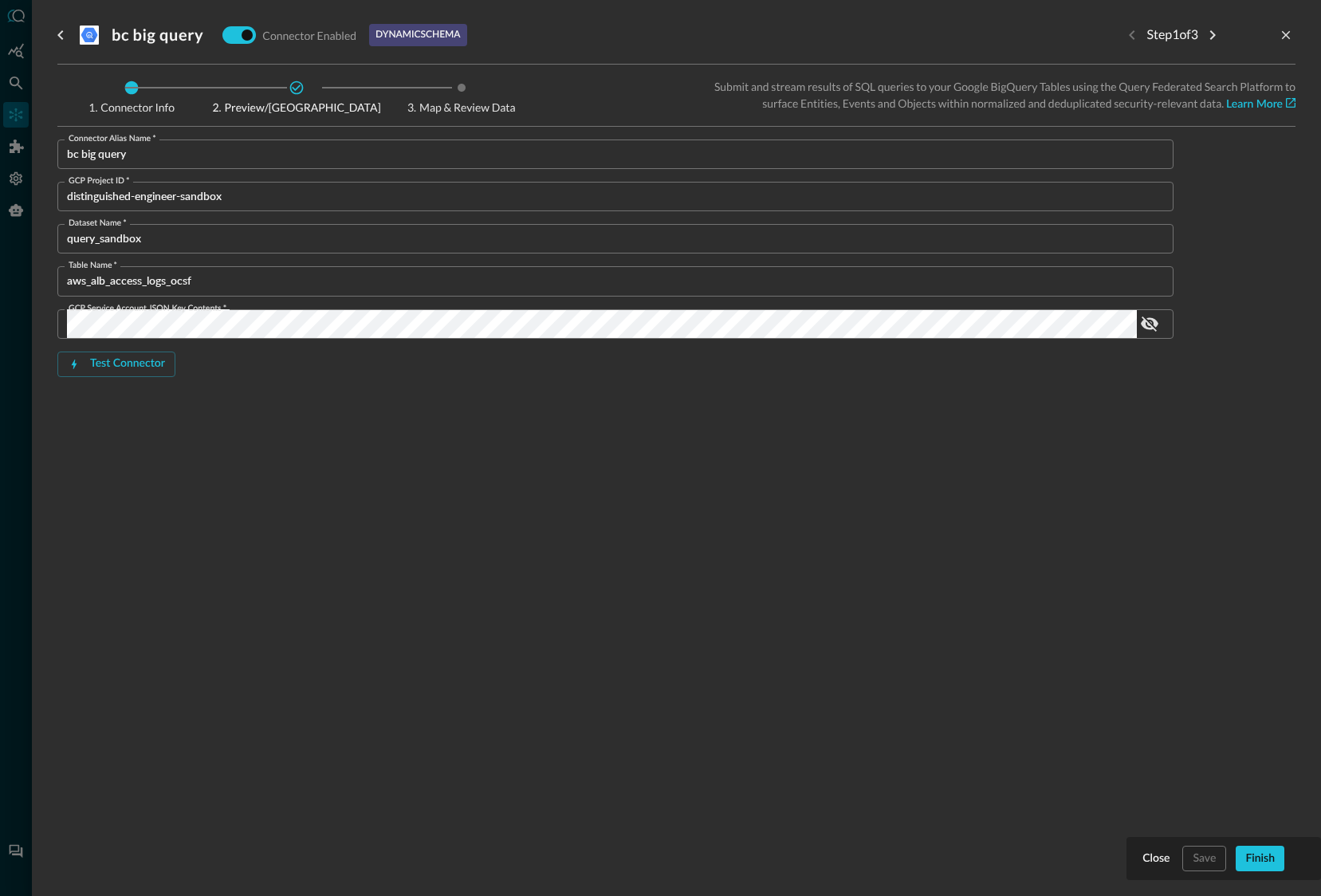
drag, startPoint x: 1211, startPoint y: 418, endPoint x: 1079, endPoint y: 342, distance: 152.3
click at [1197, 414] on form "Connector Alias Name   * bc big query Connector Alias Name   * GCP Project ID  …" at bounding box center [676, 284] width 1238 height 289
click at [1150, 318] on icon "show password" at bounding box center [1149, 324] width 17 height 16
drag, startPoint x: 1150, startPoint y: 319, endPoint x: 1178, endPoint y: 336, distance: 32.8
click at [1150, 319] on icon "show password" at bounding box center [1149, 324] width 17 height 12
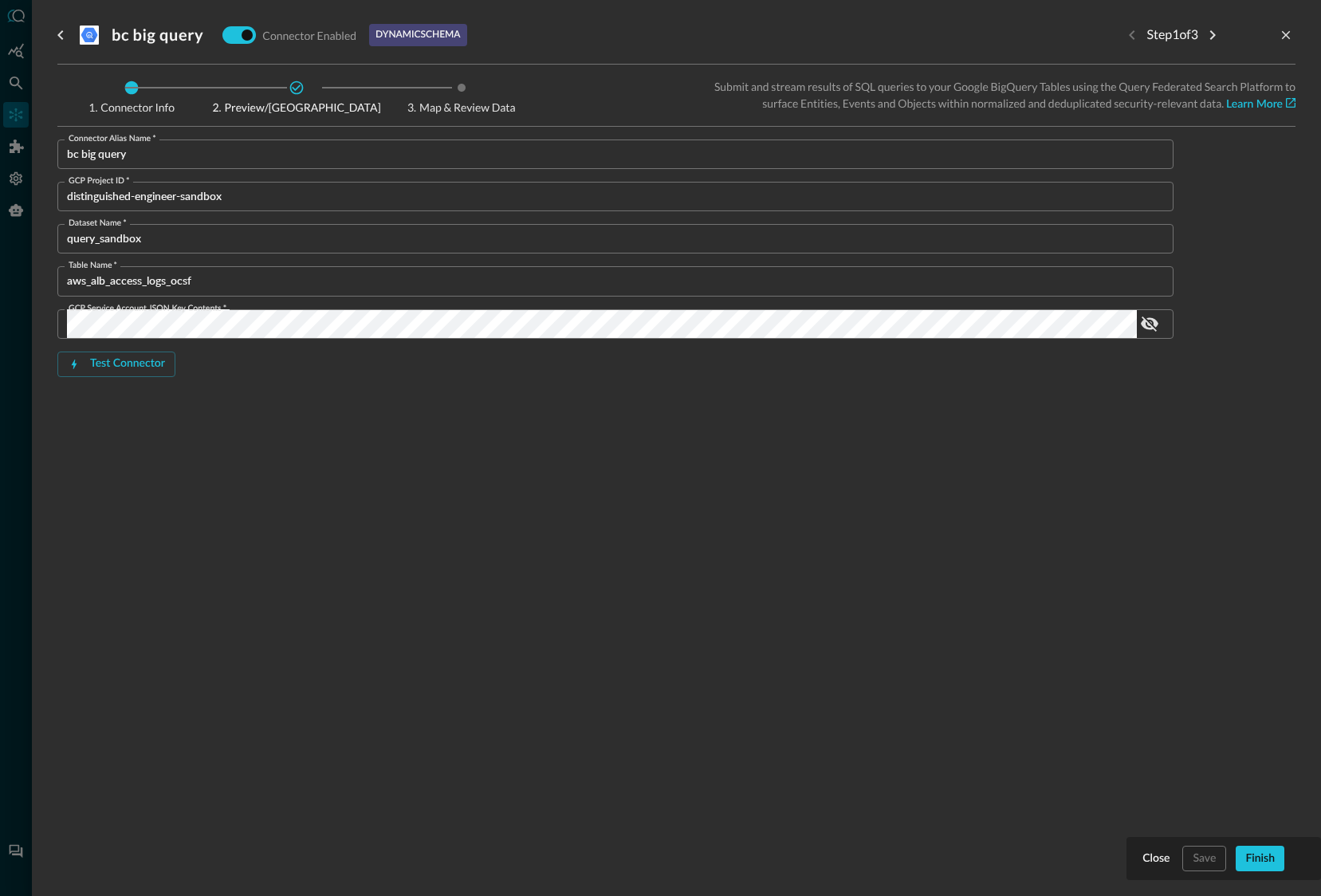
click at [128, 358] on div "Test Connector" at bounding box center [127, 364] width 75 height 20
drag, startPoint x: 681, startPoint y: 583, endPoint x: 665, endPoint y: 576, distance: 17.5
click at [665, 578] on div "bc big query Connector Enabled dynamic schema Step 1 of 3 Connector Info Previe…" at bounding box center [676, 438] width 1238 height 877
click at [1256, 852] on div "Finish" at bounding box center [1260, 858] width 29 height 20
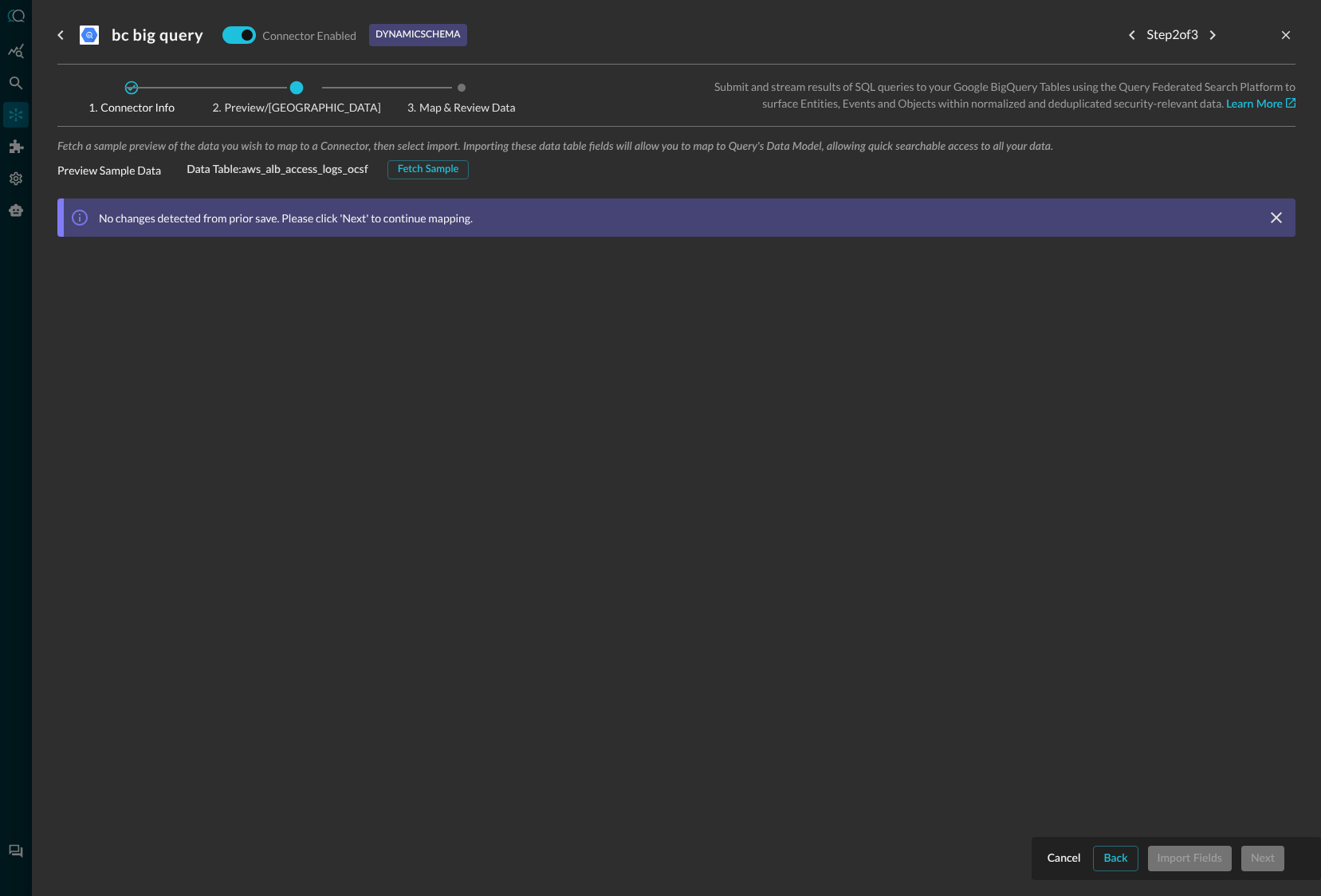
click at [435, 169] on div "Fetch Sample" at bounding box center [428, 170] width 61 height 18
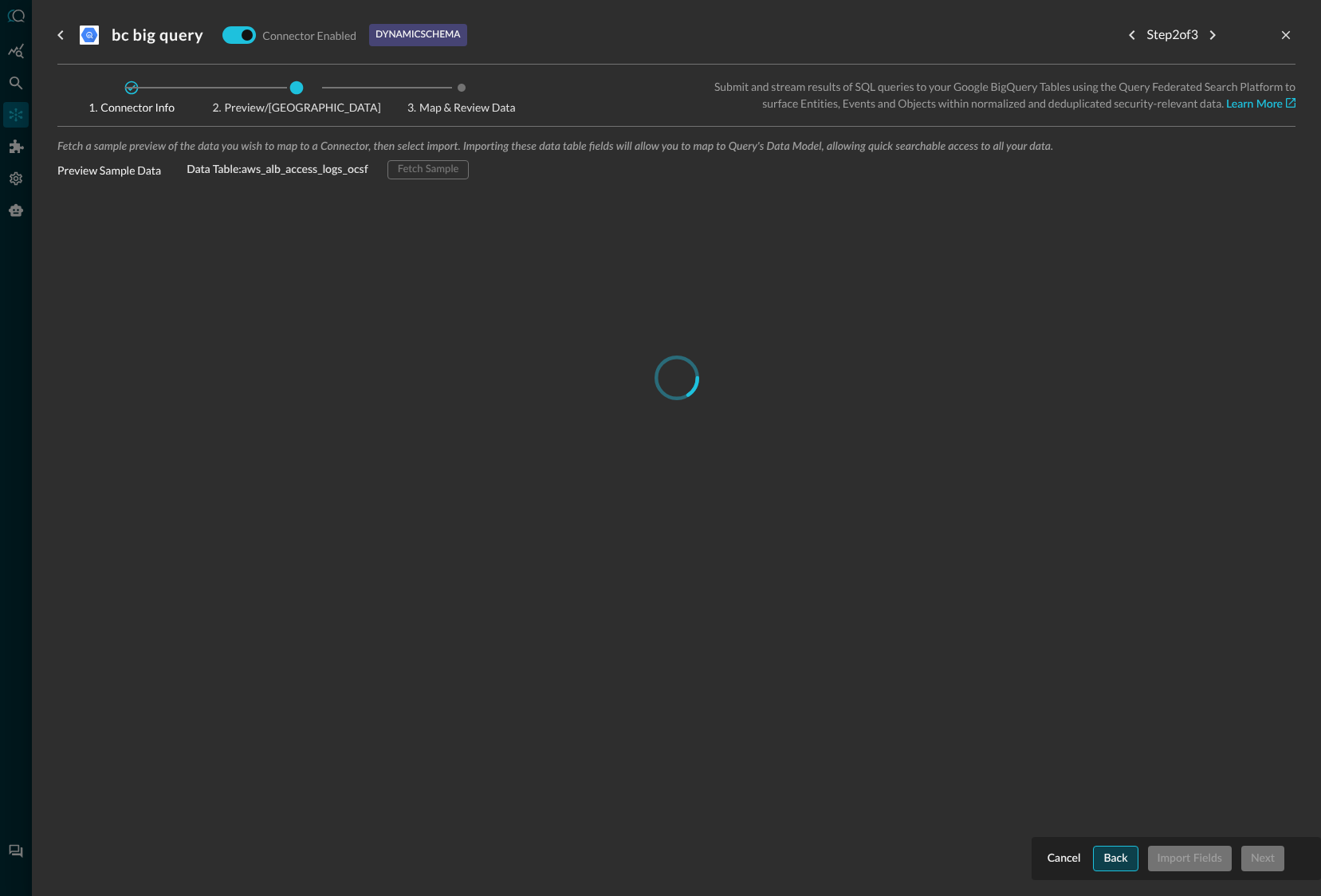
click at [1108, 856] on div "Back" at bounding box center [1115, 858] width 24 height 20
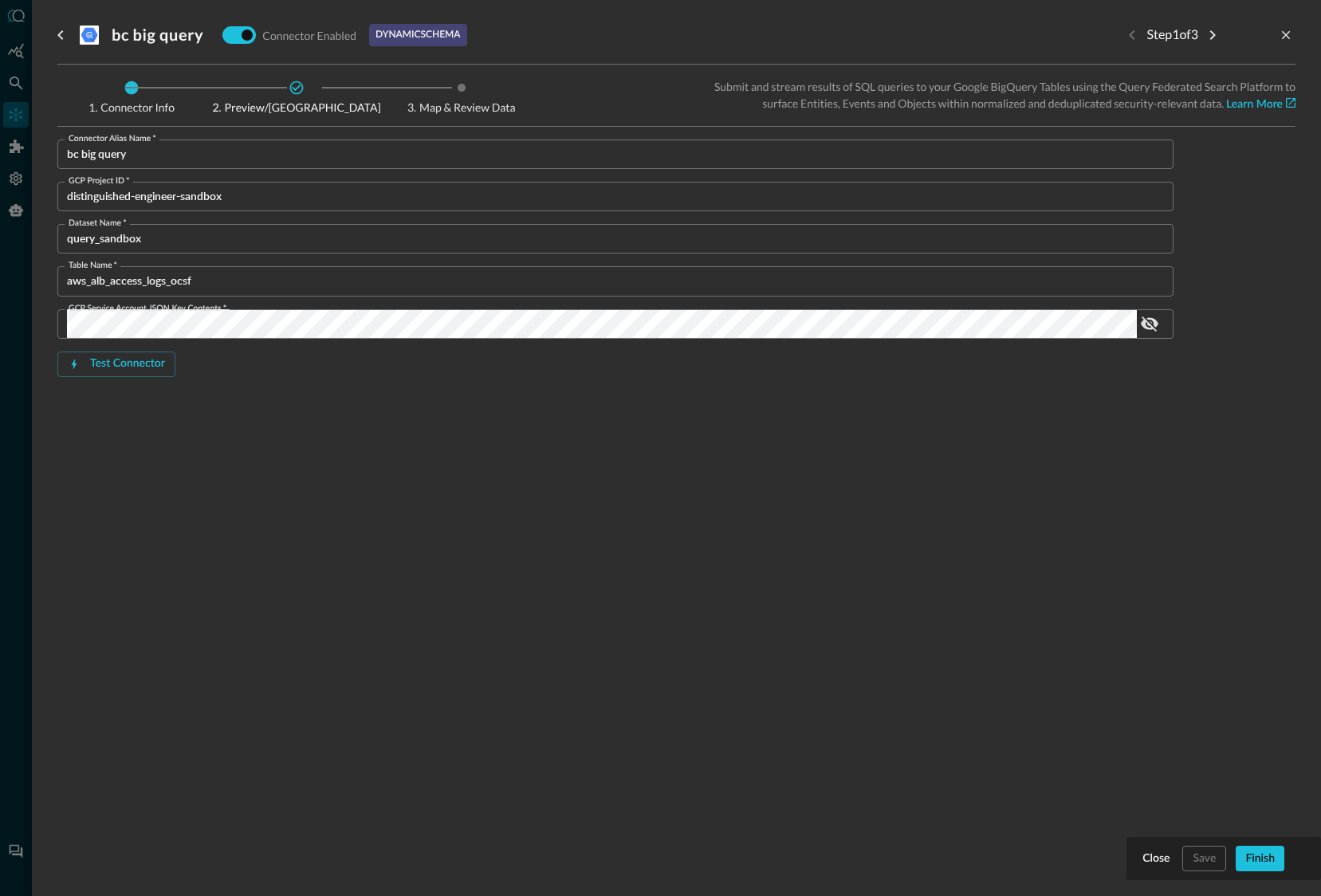
click at [1108, 856] on div "bc big query Connector Enabled dynamic schema Step 1 of 3 Connector Info Previe…" at bounding box center [676, 438] width 1238 height 877
click at [1126, 851] on div "Close Save Finish" at bounding box center [1223, 858] width 195 height 43
drag, startPoint x: 1171, startPoint y: 860, endPoint x: 1163, endPoint y: 861, distance: 8.1
click at [1166, 861] on button "Close" at bounding box center [1156, 858] width 34 height 25
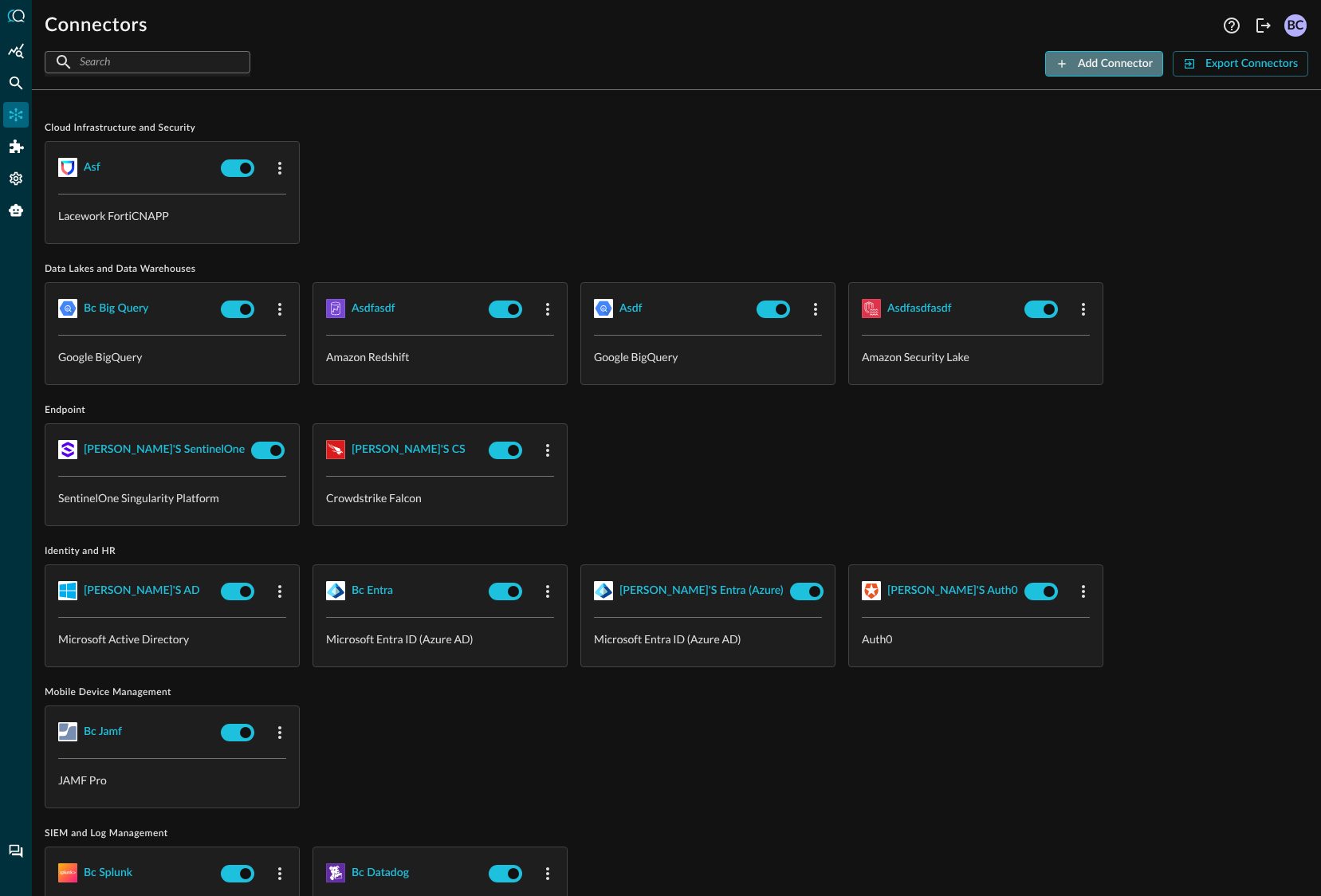
click at [1127, 68] on div "Add Connector" at bounding box center [1114, 64] width 75 height 20
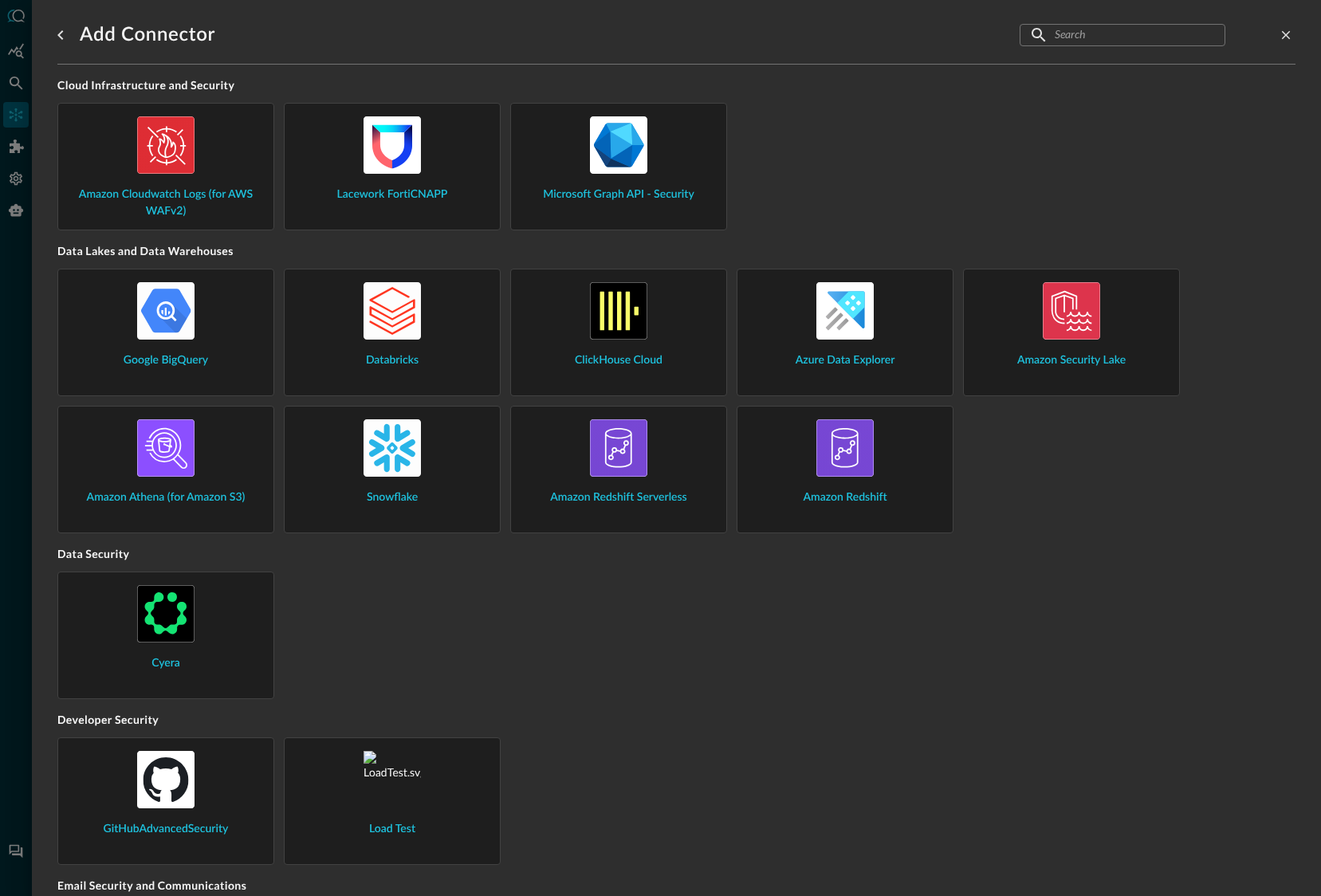
click at [206, 347] on div "Google BigQuery" at bounding box center [166, 326] width 190 height 87
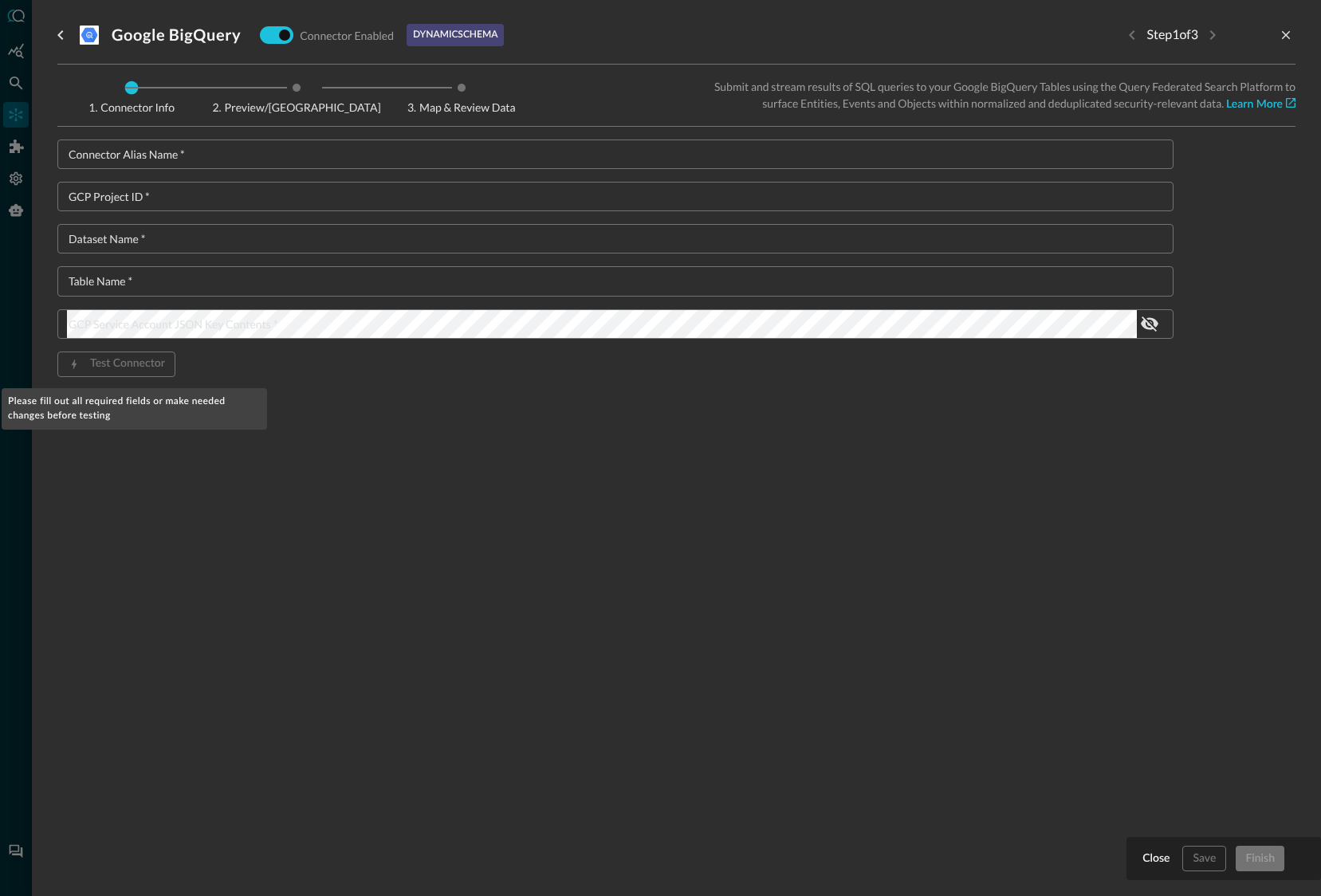
drag, startPoint x: 120, startPoint y: 374, endPoint x: 134, endPoint y: 351, distance: 26.9
click at [123, 368] on span "Test Connector" at bounding box center [116, 364] width 118 height 25
drag, startPoint x: 145, startPoint y: 371, endPoint x: 600, endPoint y: 405, distance: 456.3
click at [150, 370] on span "Test Connector" at bounding box center [116, 364] width 118 height 25
click at [662, 416] on div "Connector Alias Name   * Connector Alias Name   * GCP Project ID   * GCP Projec…" at bounding box center [615, 284] width 1116 height 289
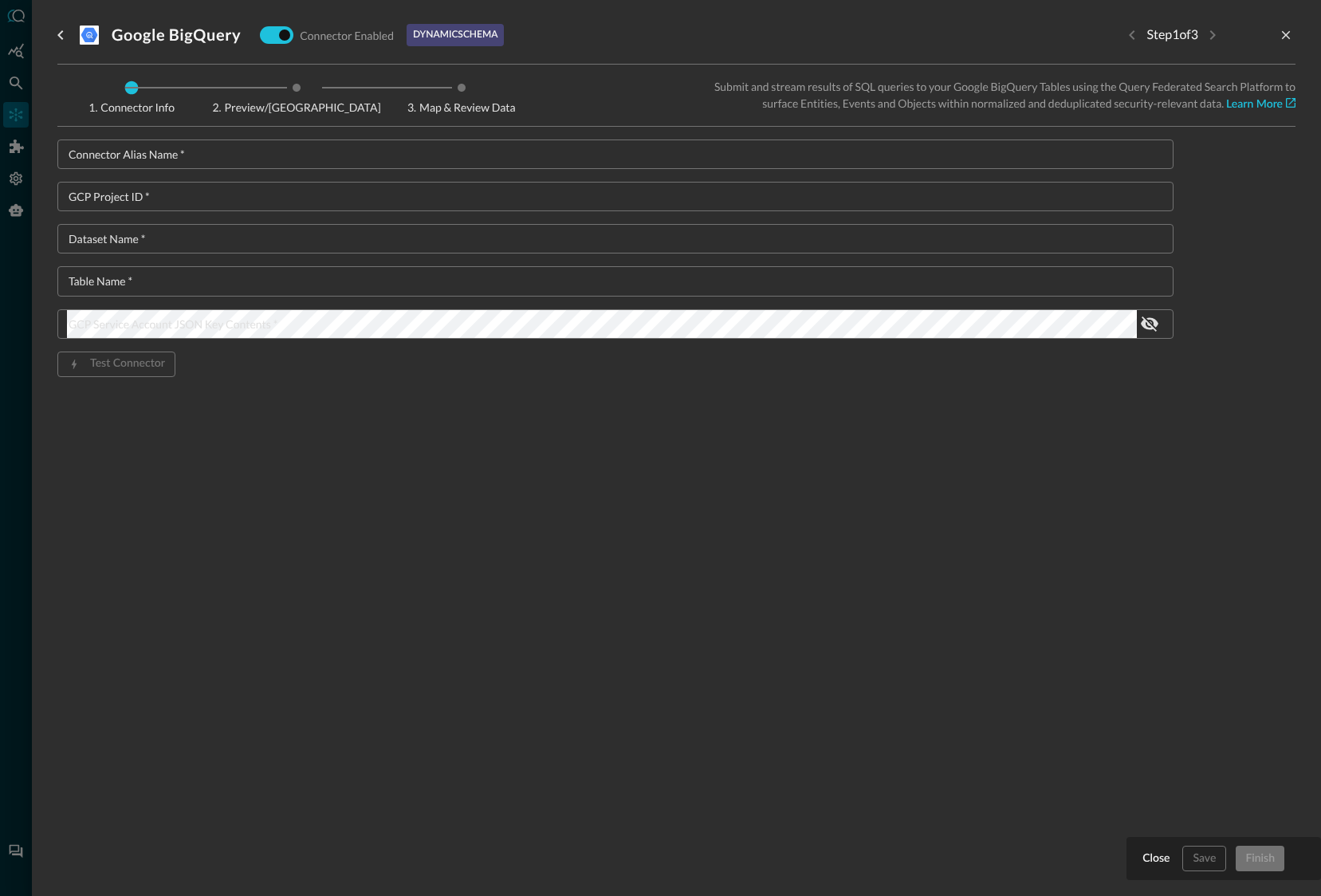
click at [326, 176] on div "Connector Alias Name   * Connector Alias Name   * GCP Project ID   * GCP Projec…" at bounding box center [615, 284] width 1116 height 289
drag, startPoint x: 56, startPoint y: 38, endPoint x: 77, endPoint y: 44, distance: 21.8
click at [56, 38] on icon "go back" at bounding box center [61, 35] width 19 height 19
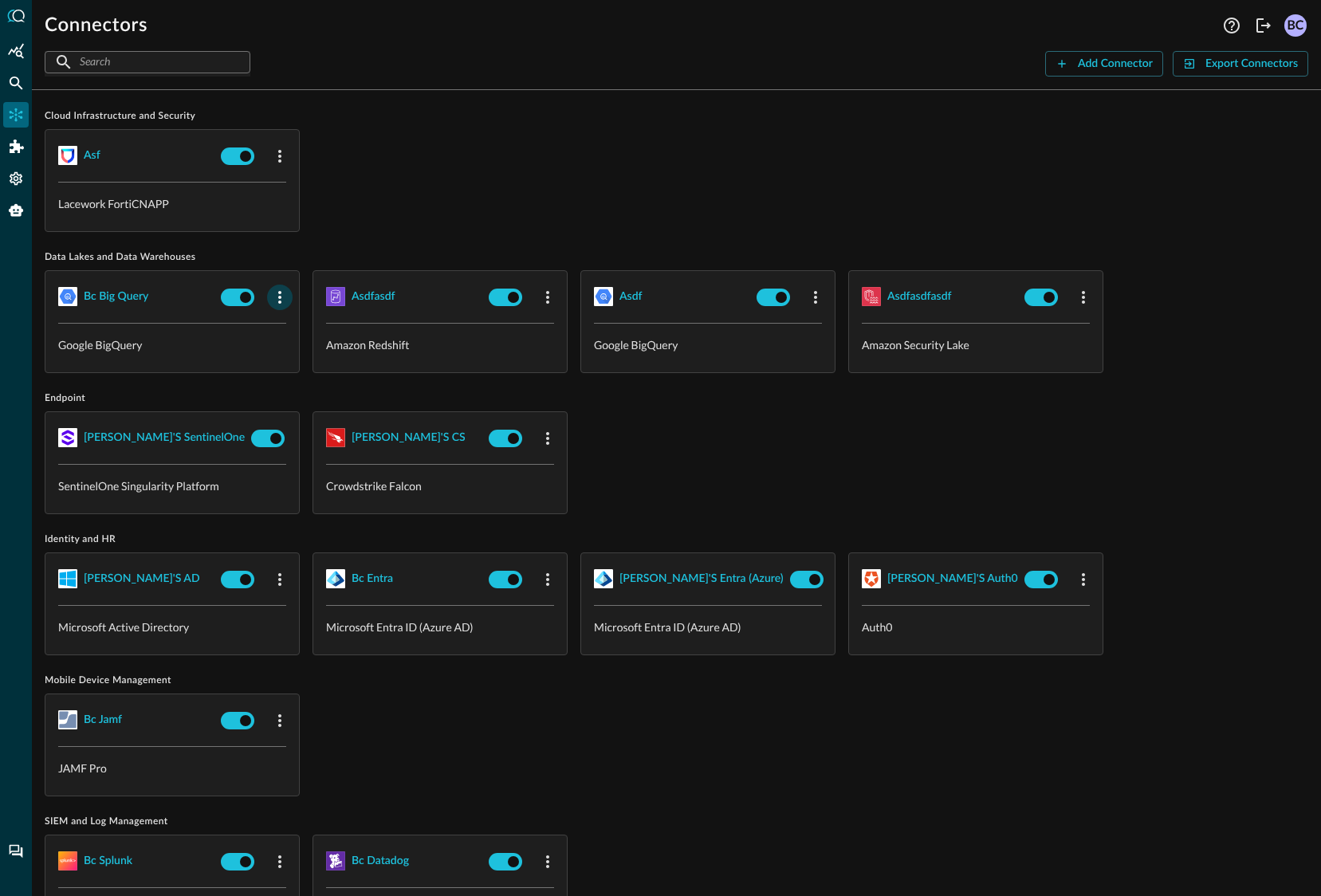
click at [284, 302] on icon "button" at bounding box center [280, 298] width 19 height 19
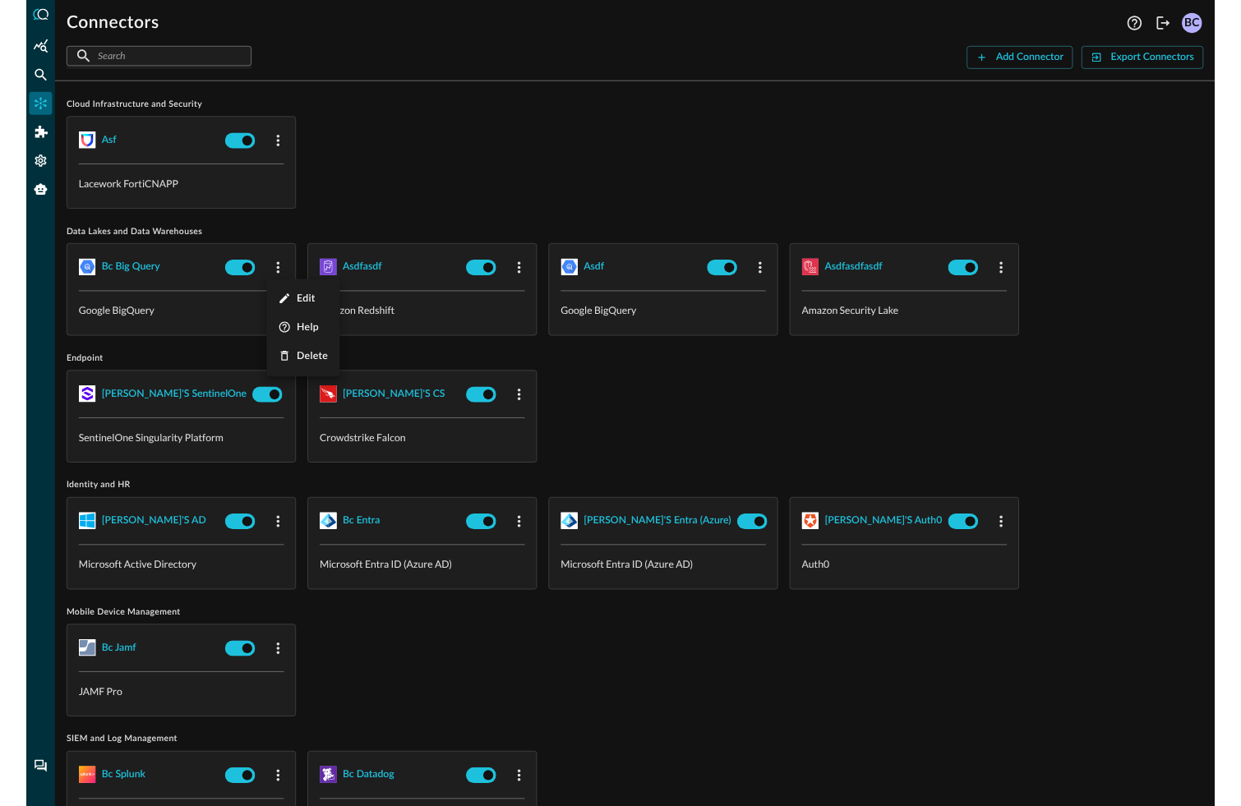
scroll to position [11, 0]
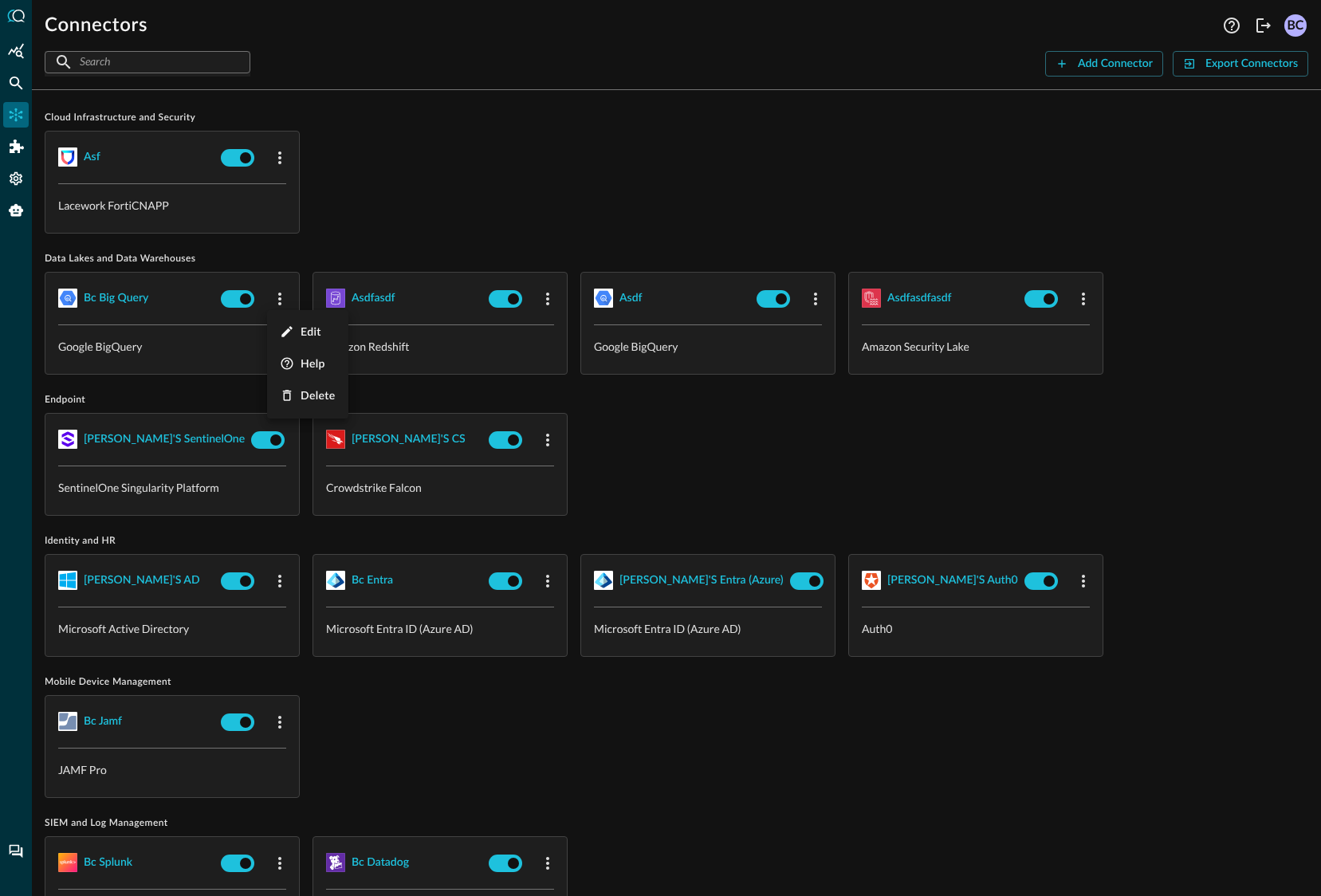
drag, startPoint x: 314, startPoint y: 329, endPoint x: 408, endPoint y: 329, distance: 94.0
click at [315, 329] on span "Edit" at bounding box center [310, 333] width 20 height 12
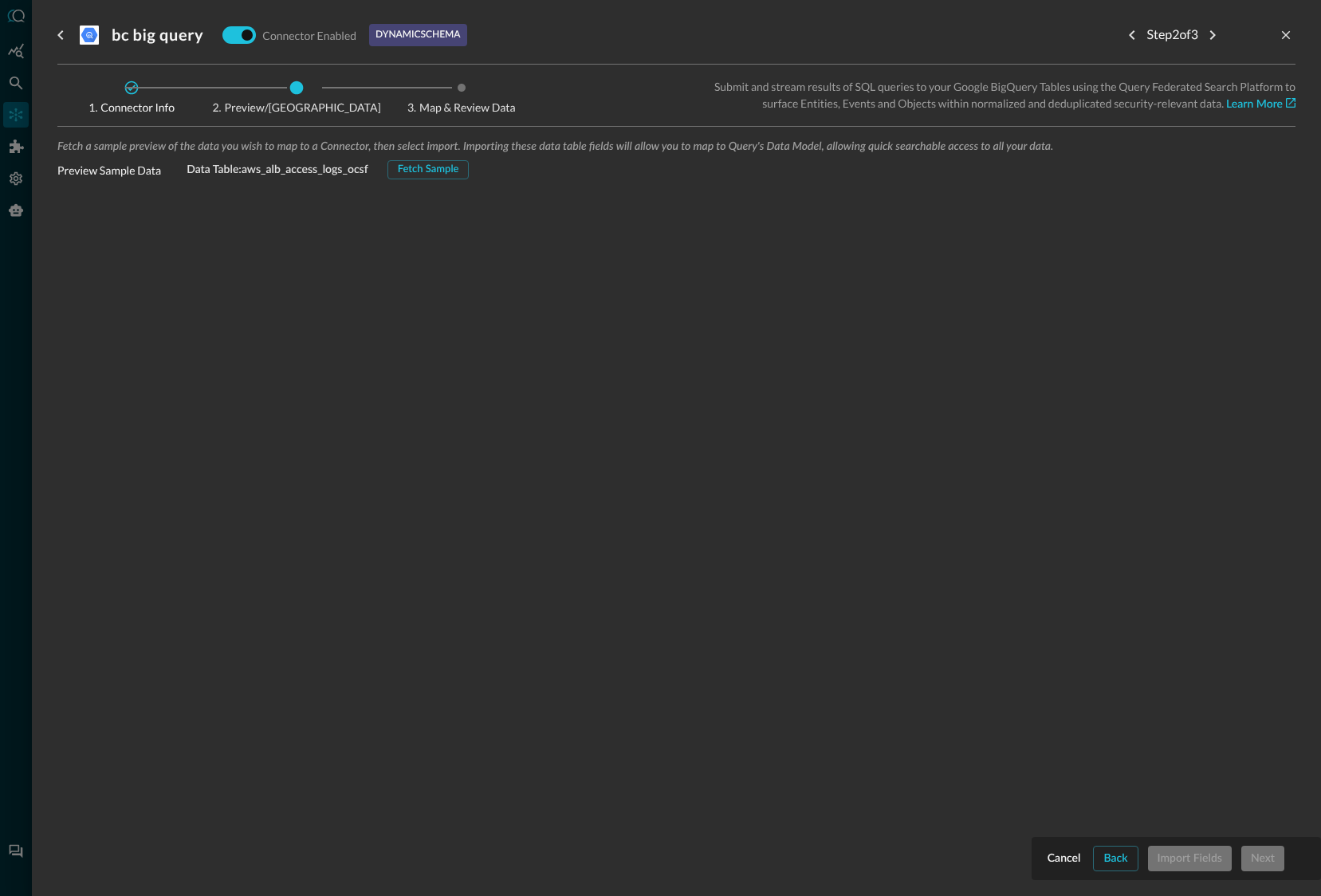
click at [440, 383] on div "Fetch a sample preview of the data you wish to map to a Connector, then select …" at bounding box center [676, 369] width 1238 height 461
click at [435, 172] on div "Fetch Sample" at bounding box center [428, 170] width 61 height 18
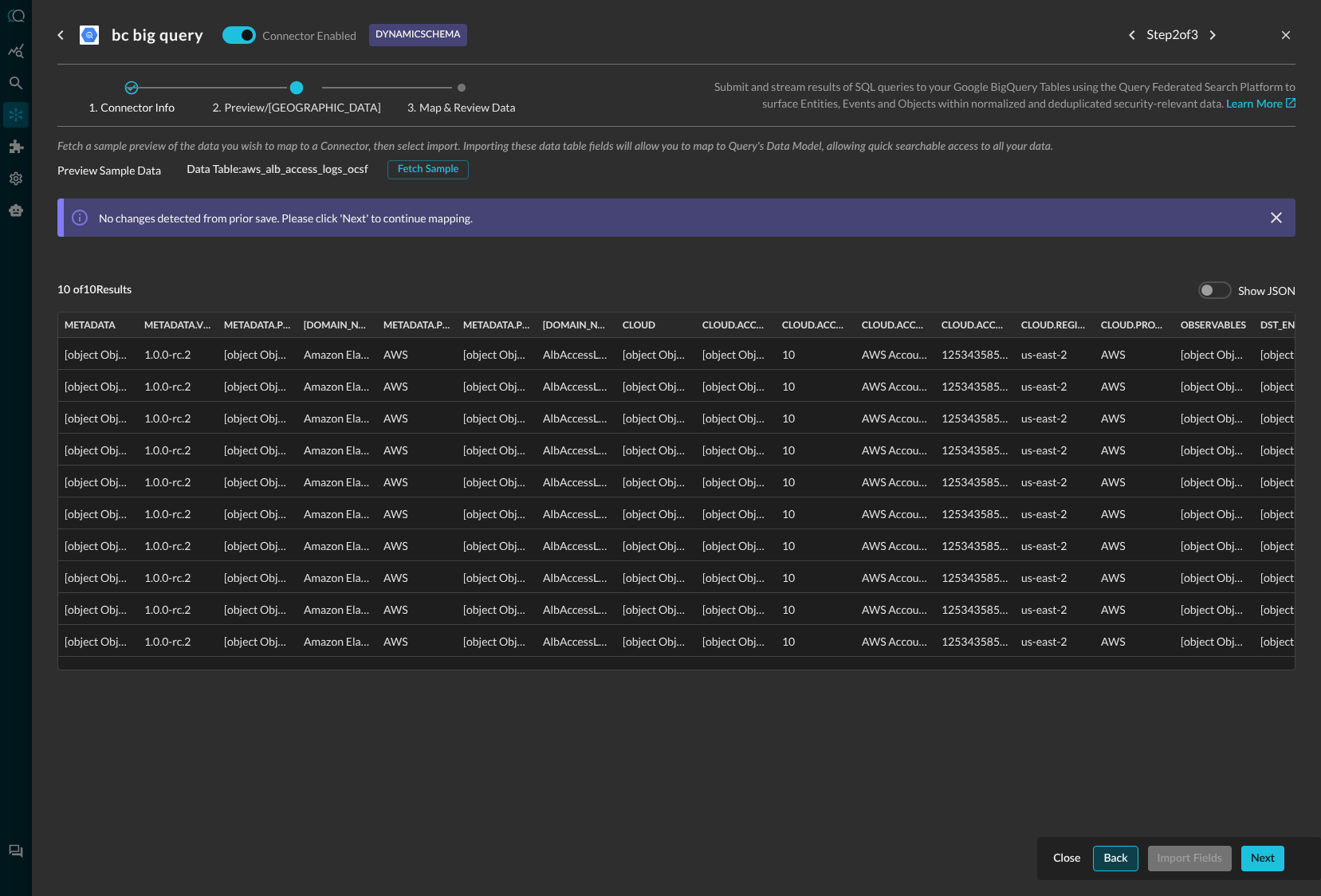
click at [1113, 859] on div "Back" at bounding box center [1115, 858] width 24 height 20
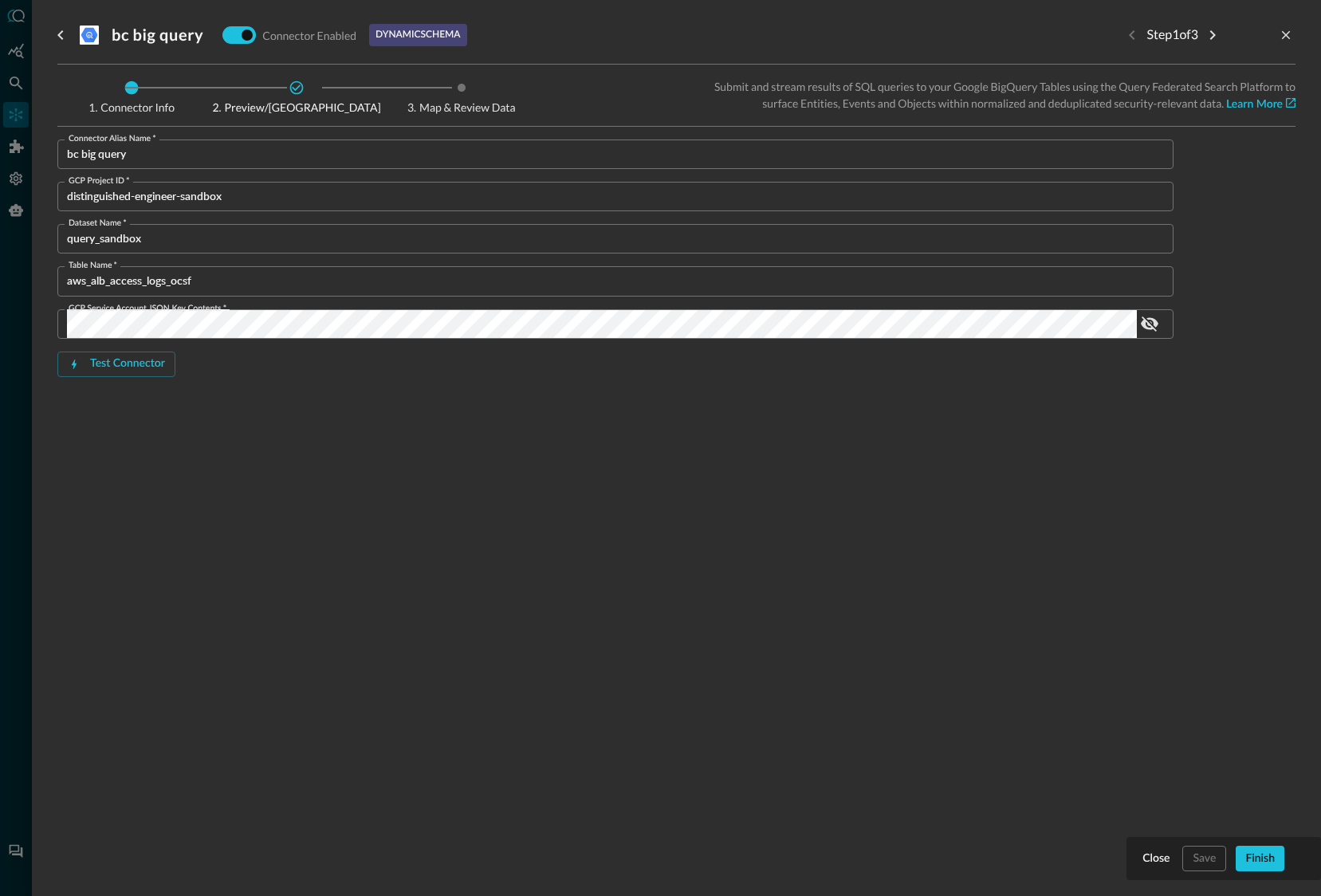
click at [1257, 855] on div "Finish" at bounding box center [1260, 858] width 29 height 20
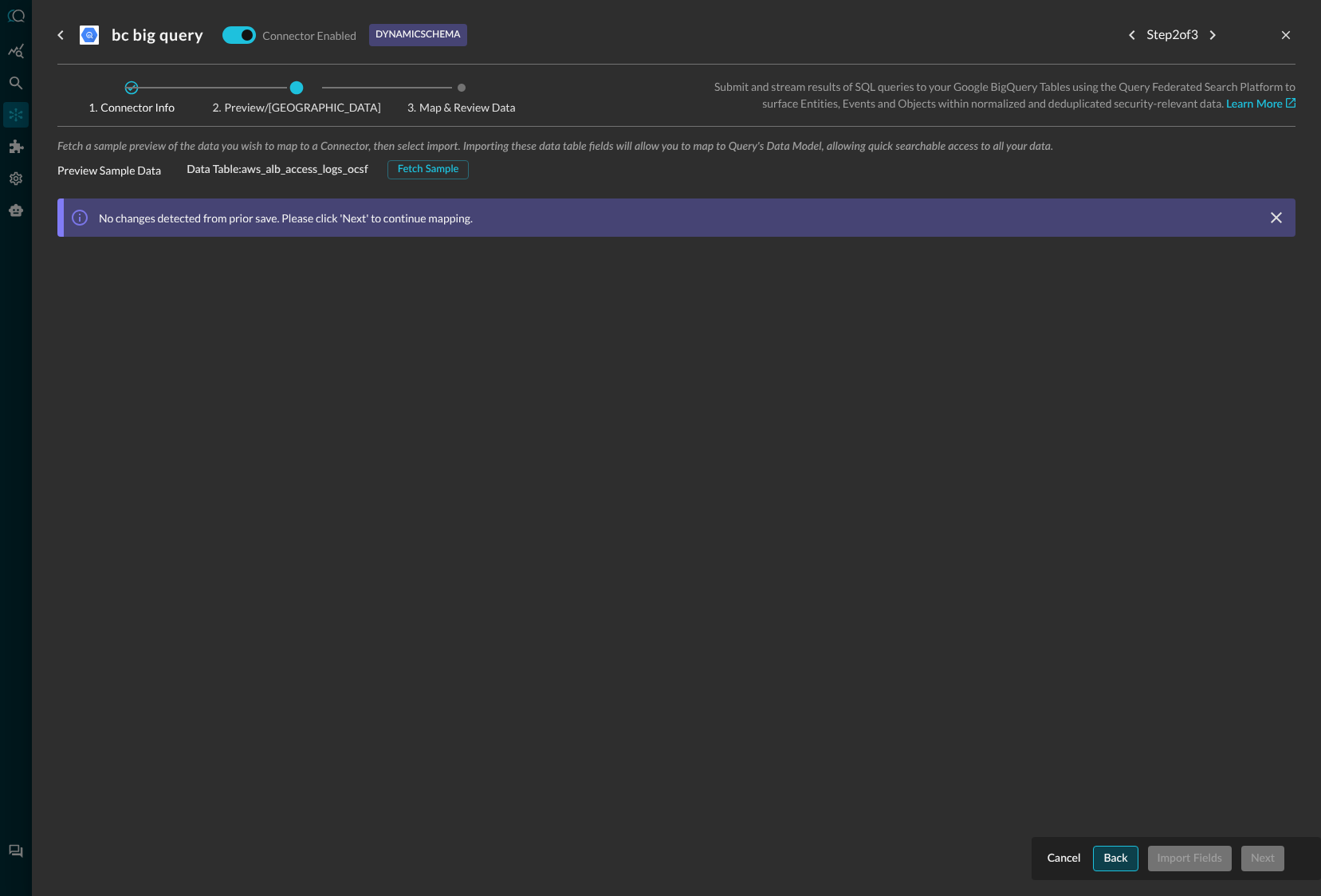
click at [1109, 857] on div "Back" at bounding box center [1115, 858] width 24 height 20
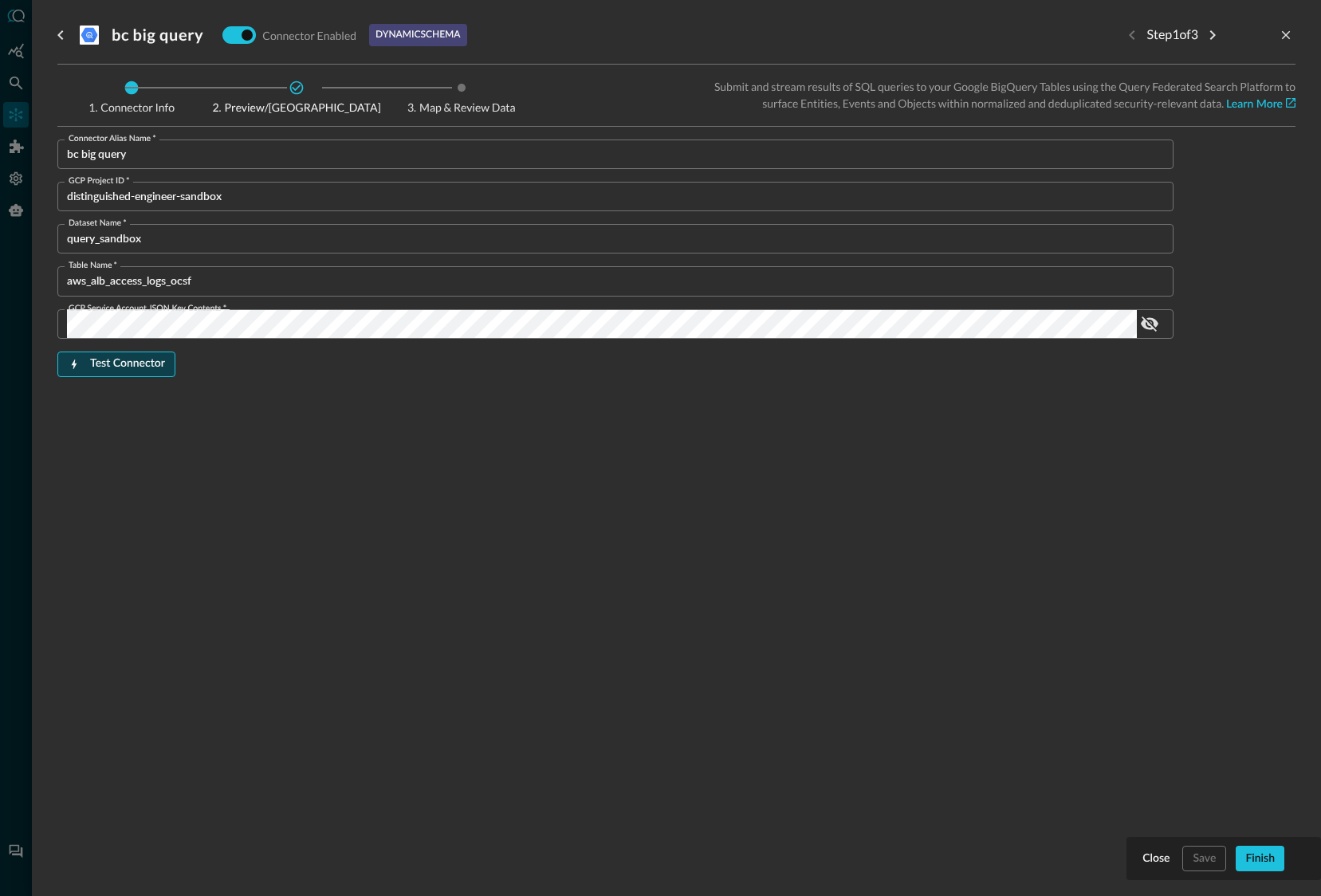
click at [101, 360] on div "Test Connector" at bounding box center [127, 364] width 75 height 20
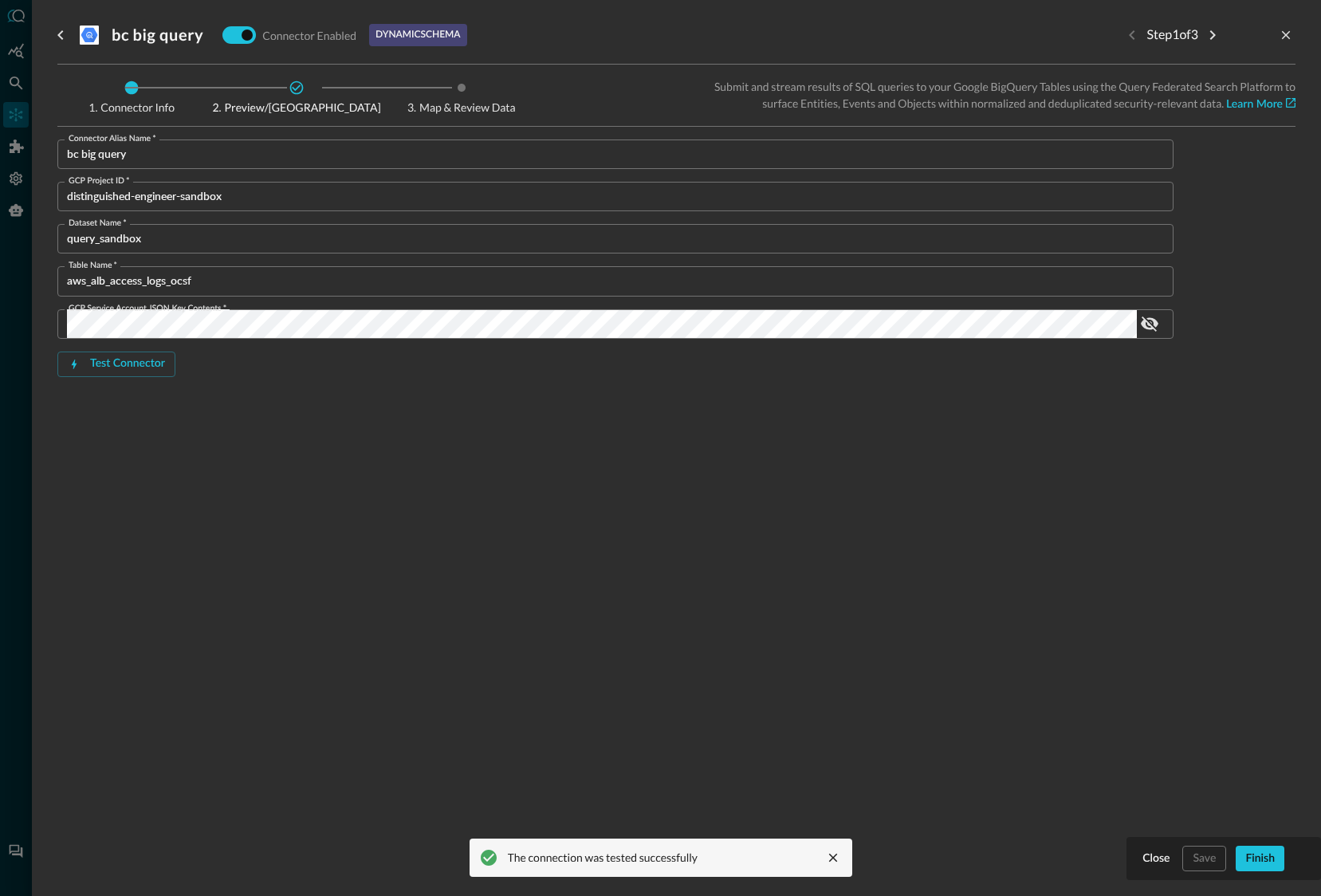
drag, startPoint x: 1257, startPoint y: 852, endPoint x: 1282, endPoint y: 869, distance: 30.2
click at [1257, 852] on div "Finish" at bounding box center [1260, 858] width 29 height 20
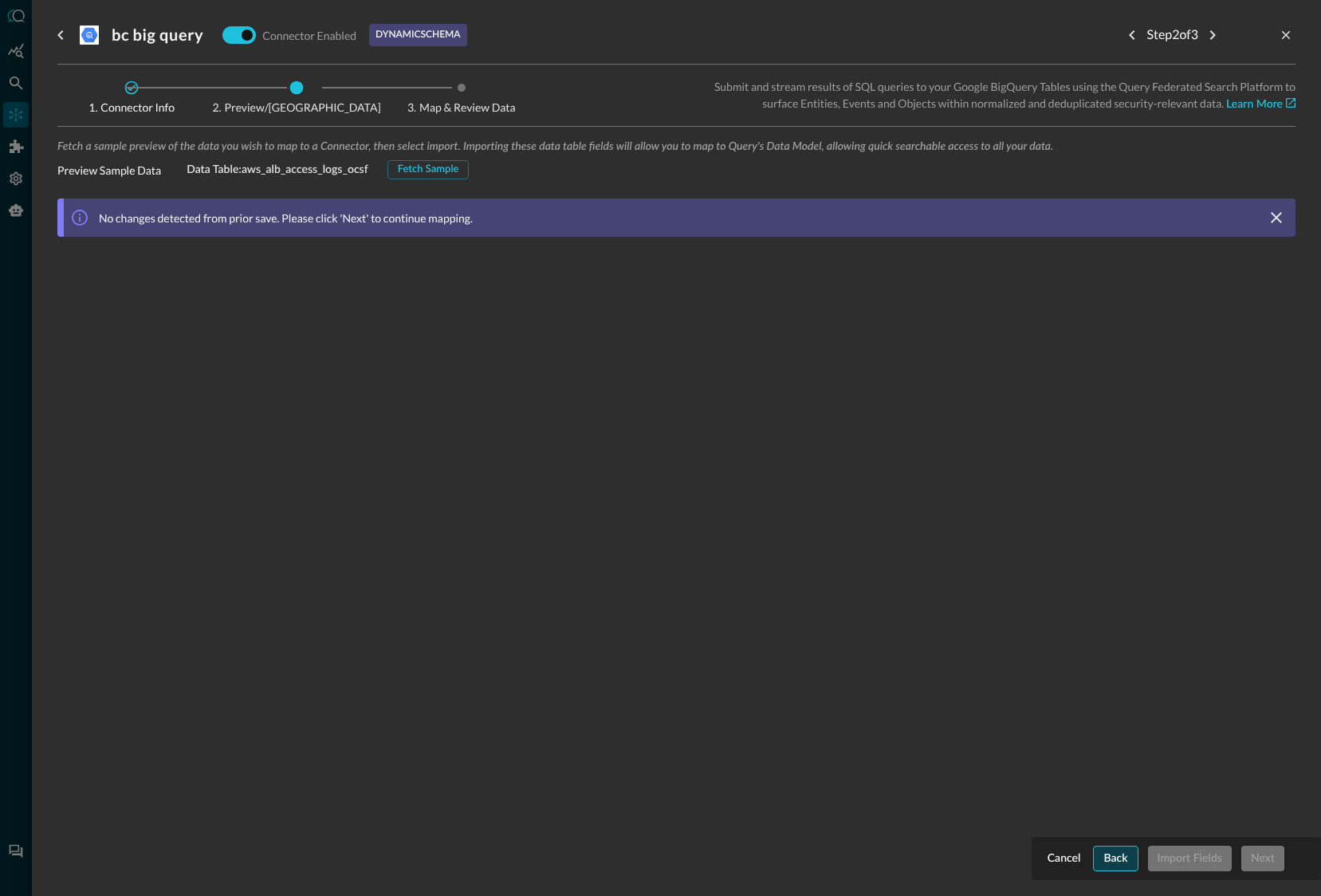
click at [1121, 855] on div "Back" at bounding box center [1115, 858] width 24 height 20
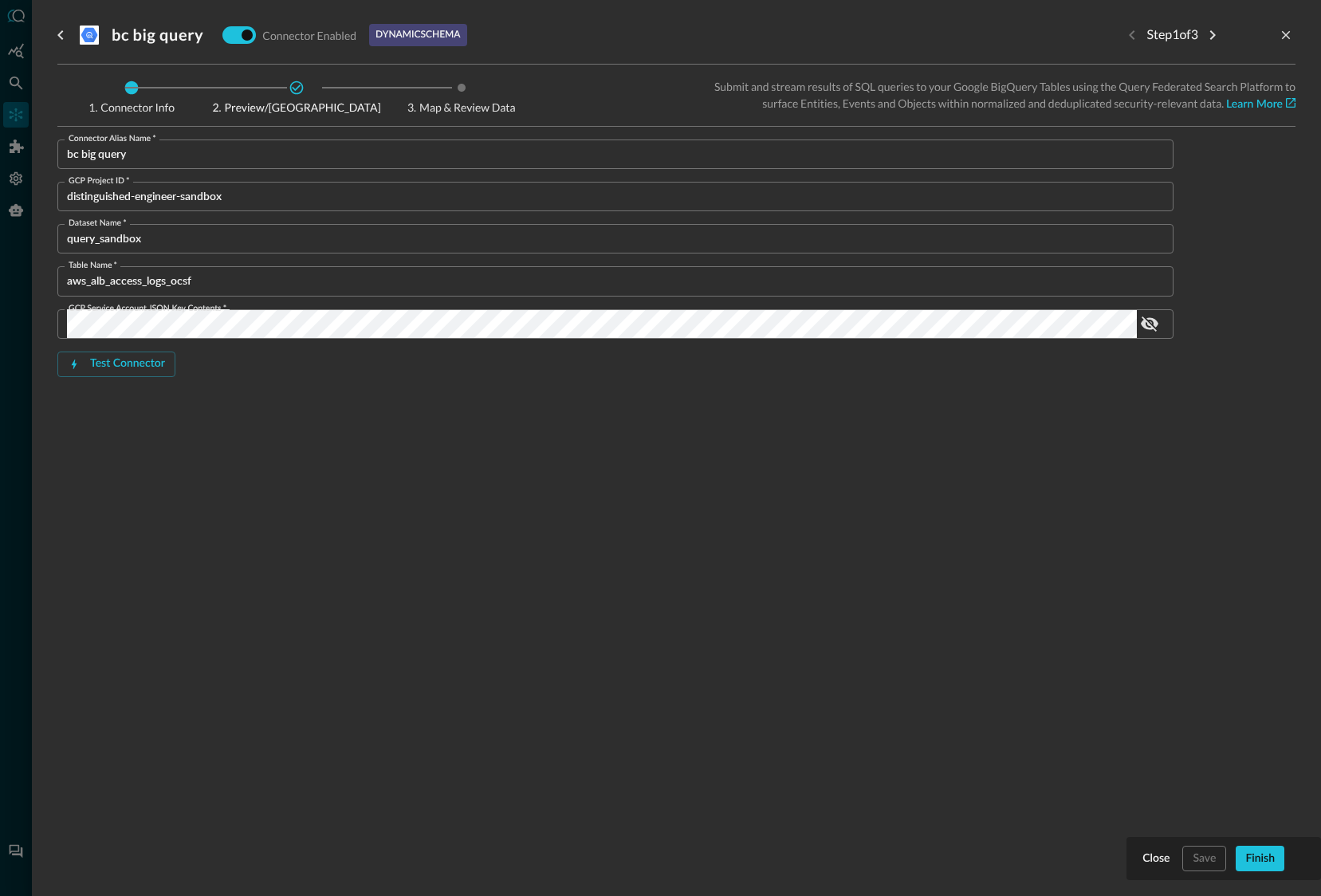
click at [1256, 861] on div "Finish" at bounding box center [1260, 858] width 29 height 20
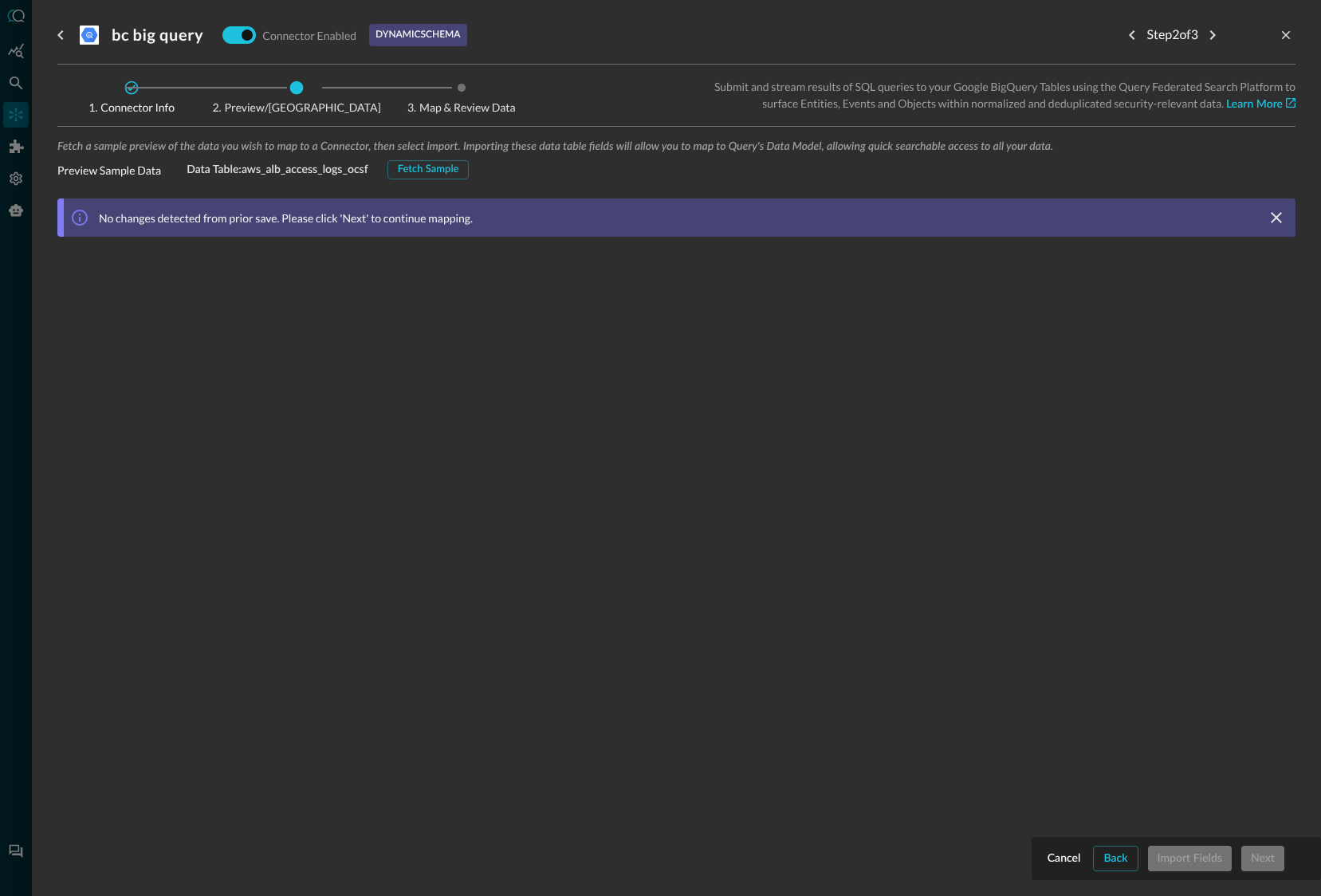
drag, startPoint x: 1108, startPoint y: 861, endPoint x: 1247, endPoint y: 834, distance: 141.6
click at [1135, 852] on button "Back" at bounding box center [1115, 858] width 45 height 25
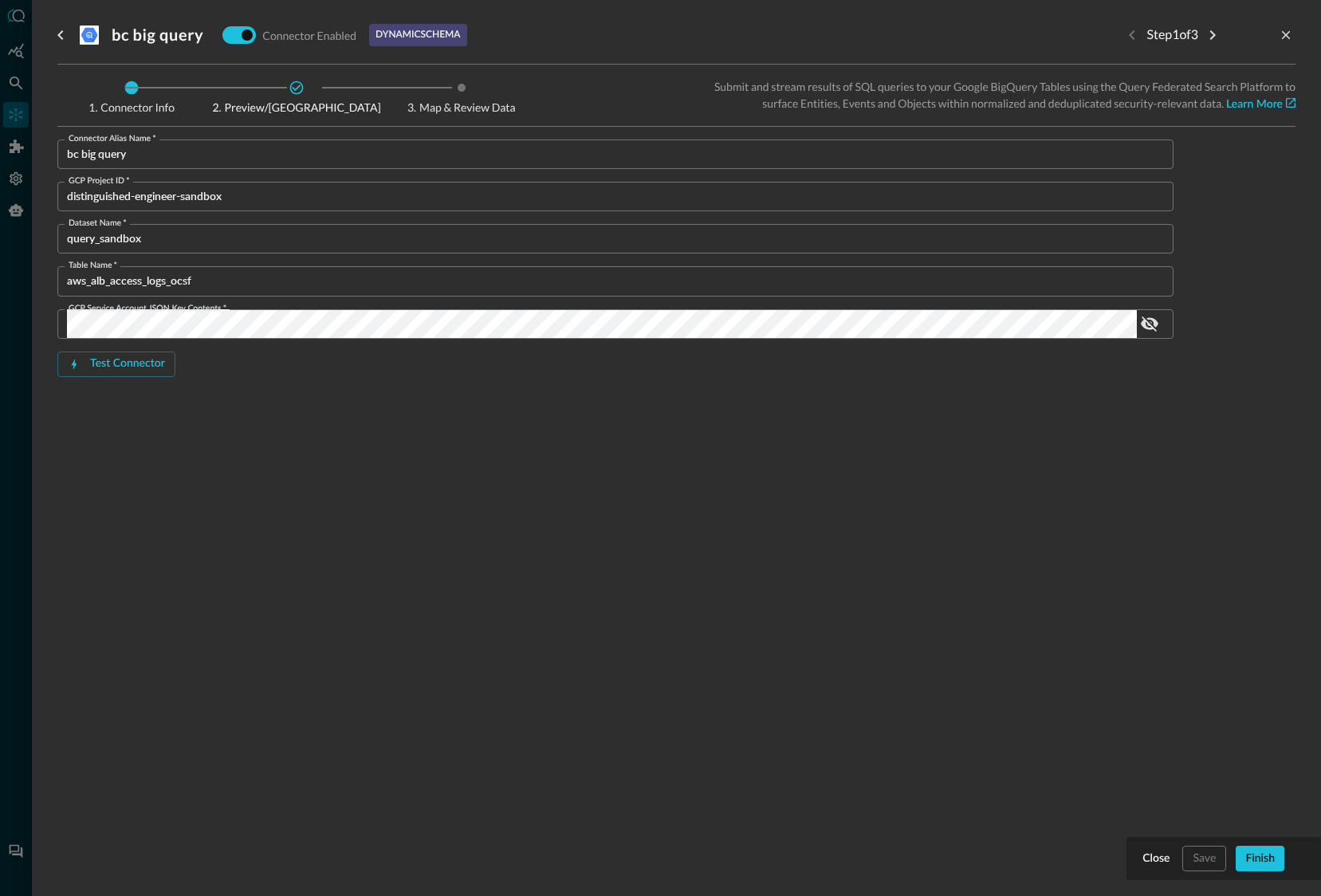
click at [1265, 854] on div "Finish" at bounding box center [1260, 858] width 29 height 20
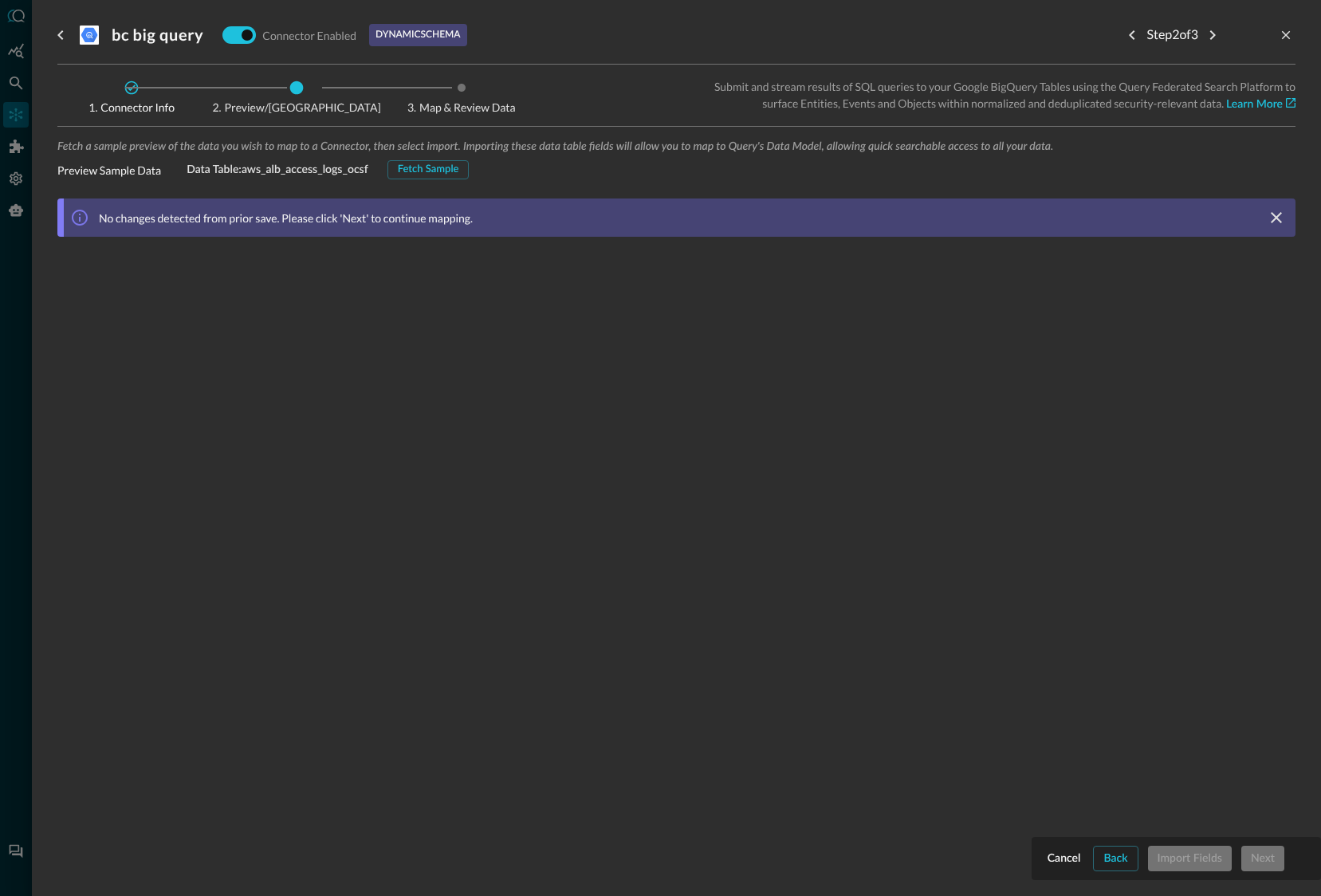
click at [428, 168] on div "Fetch Sample" at bounding box center [428, 170] width 61 height 18
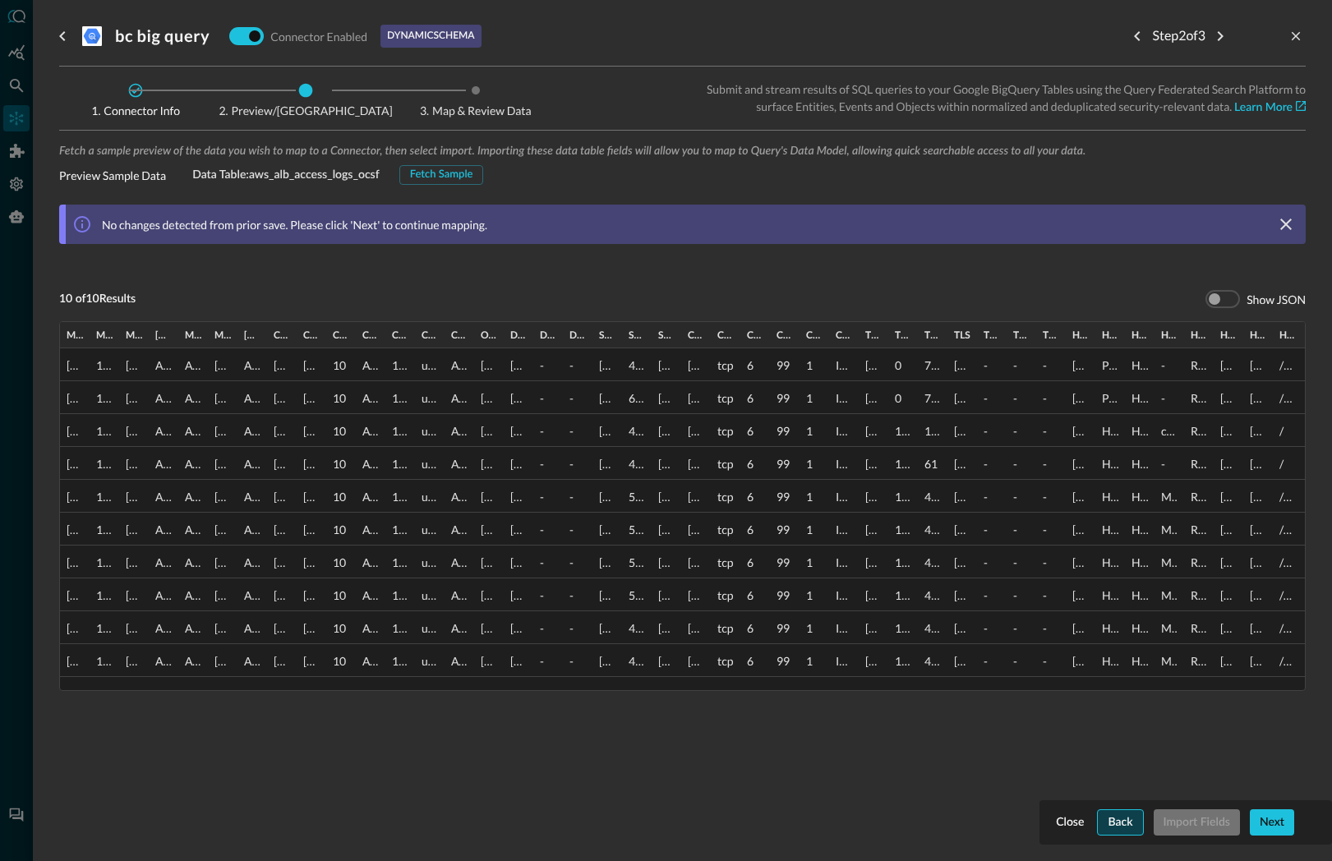
click at [1117, 817] on div "Back" at bounding box center [1120, 823] width 25 height 21
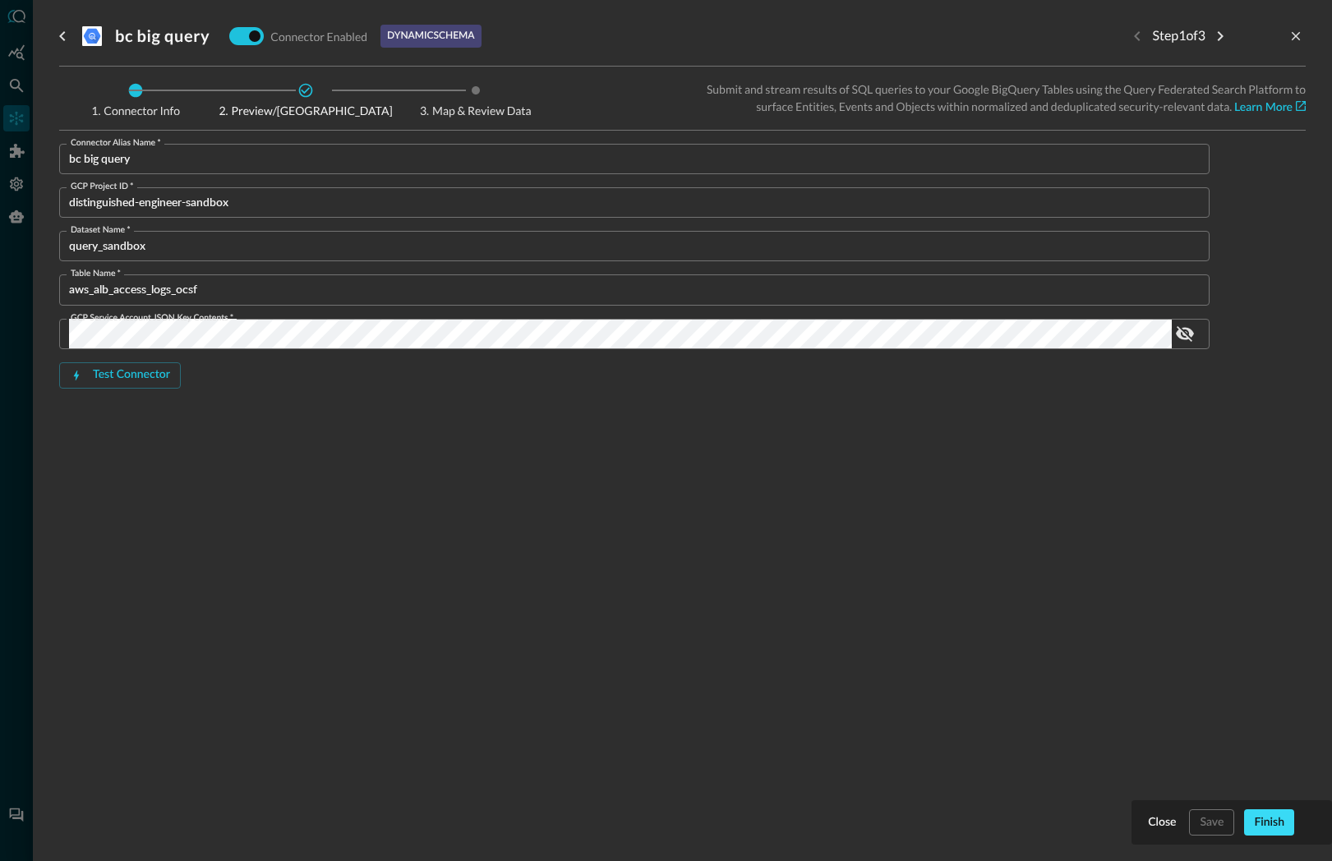
click at [1275, 827] on div "Finish" at bounding box center [1269, 823] width 30 height 21
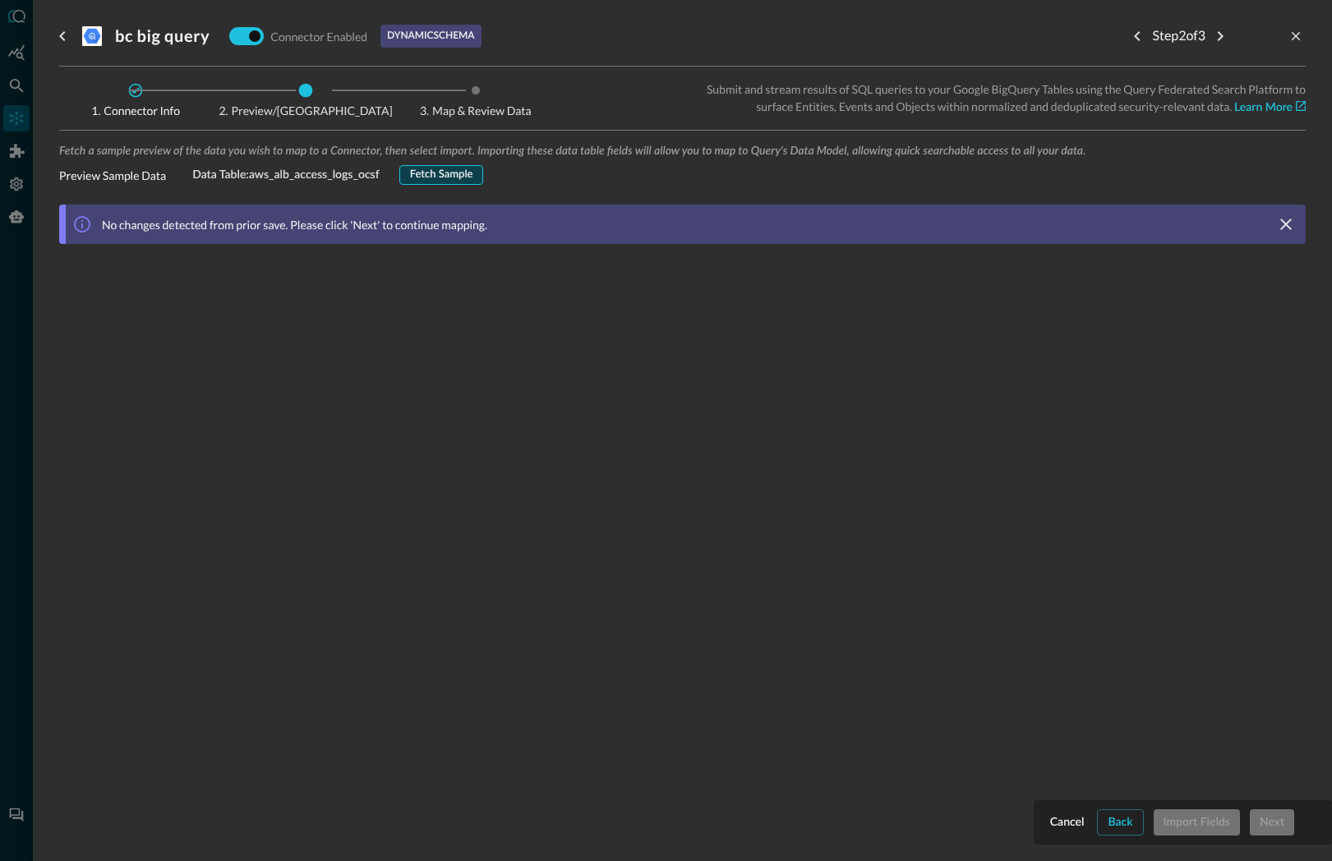
click at [452, 179] on div "Fetch Sample" at bounding box center [441, 175] width 63 height 19
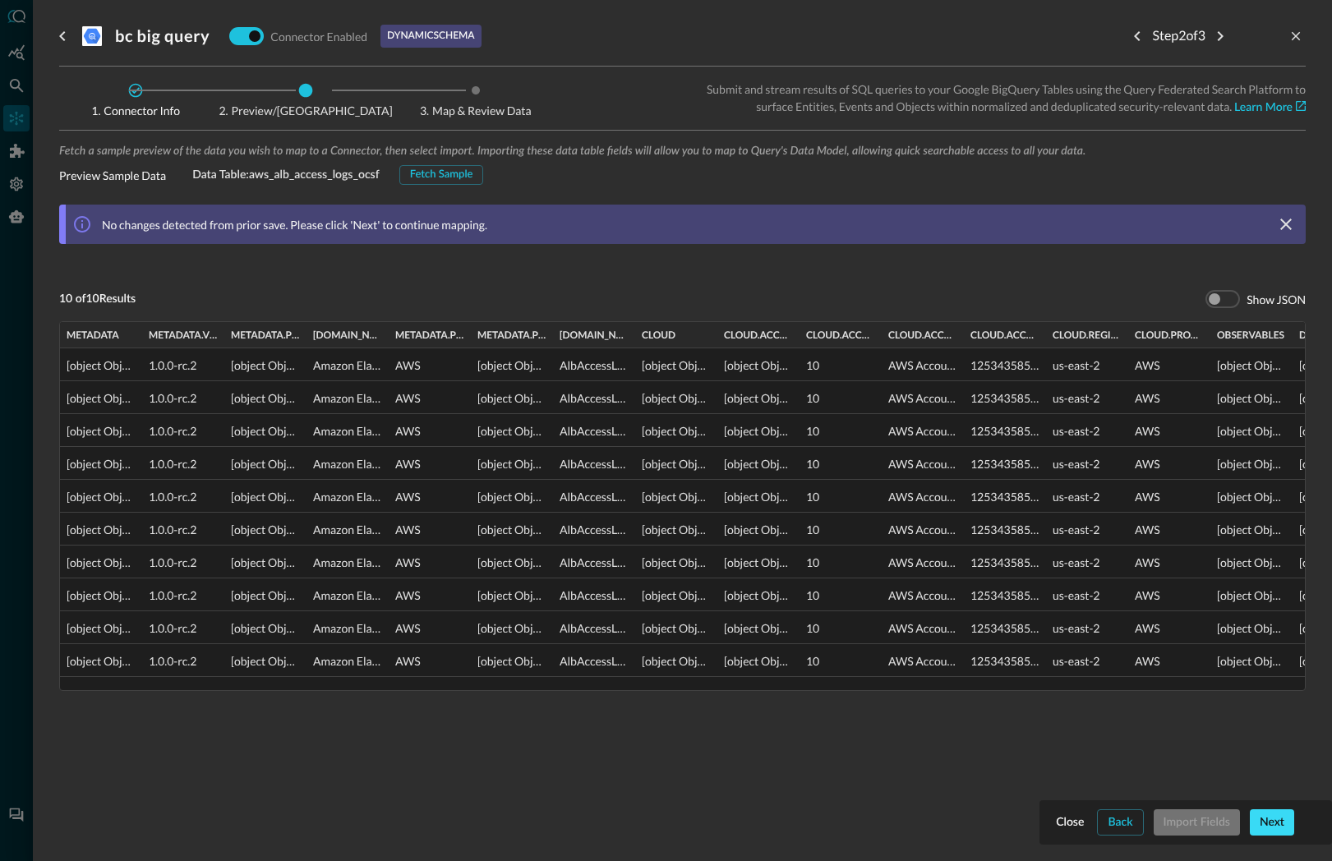
click at [1273, 820] on div "Next" at bounding box center [1272, 823] width 25 height 21
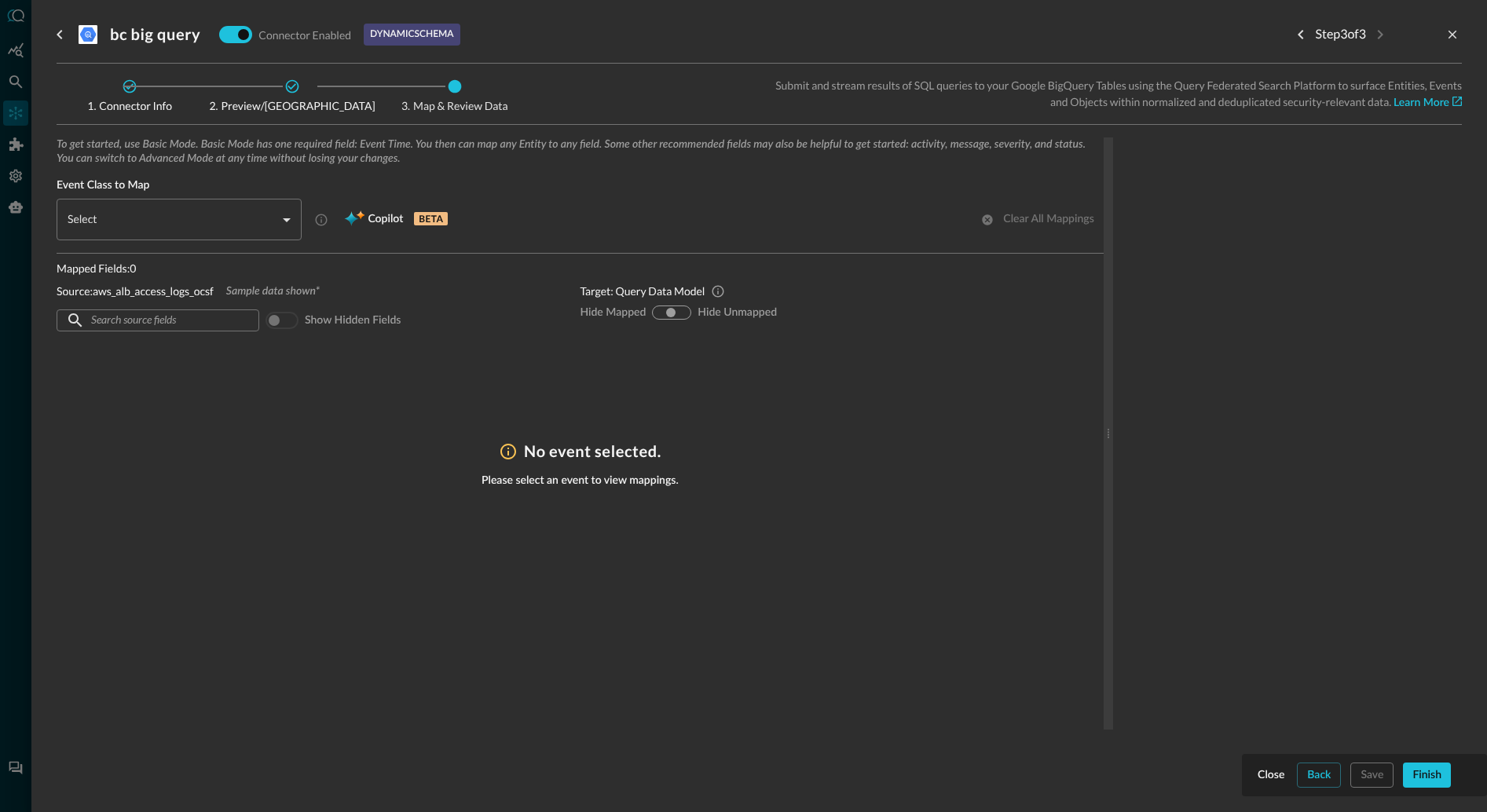
click at [176, 212] on body "Connectors Help Logout BC ​ ​ Add Connector Export Connectors Cloud Infrastruct…" at bounding box center [744, 406] width 1487 height 812
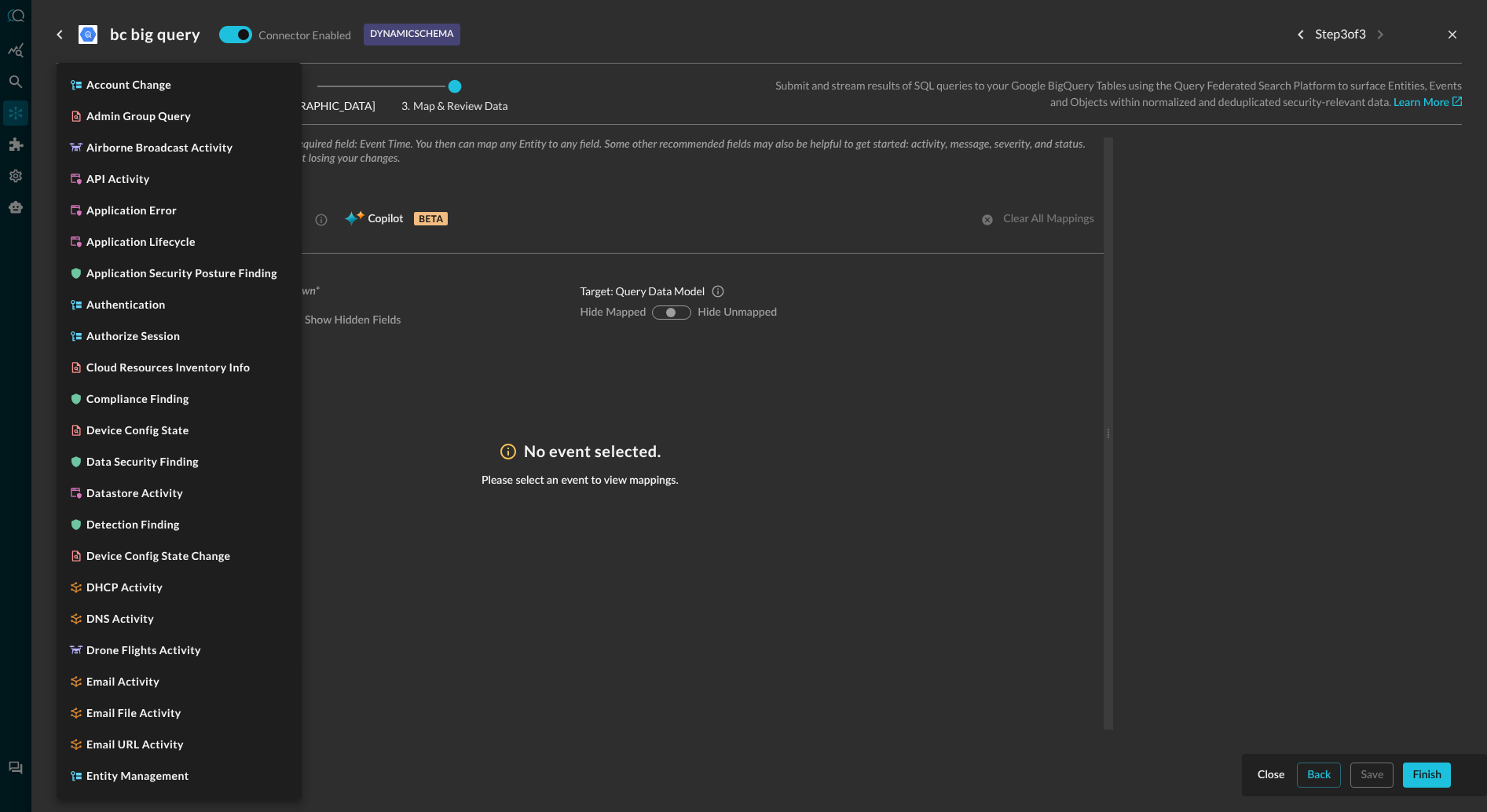
click at [755, 560] on div at bounding box center [744, 406] width 1487 height 812
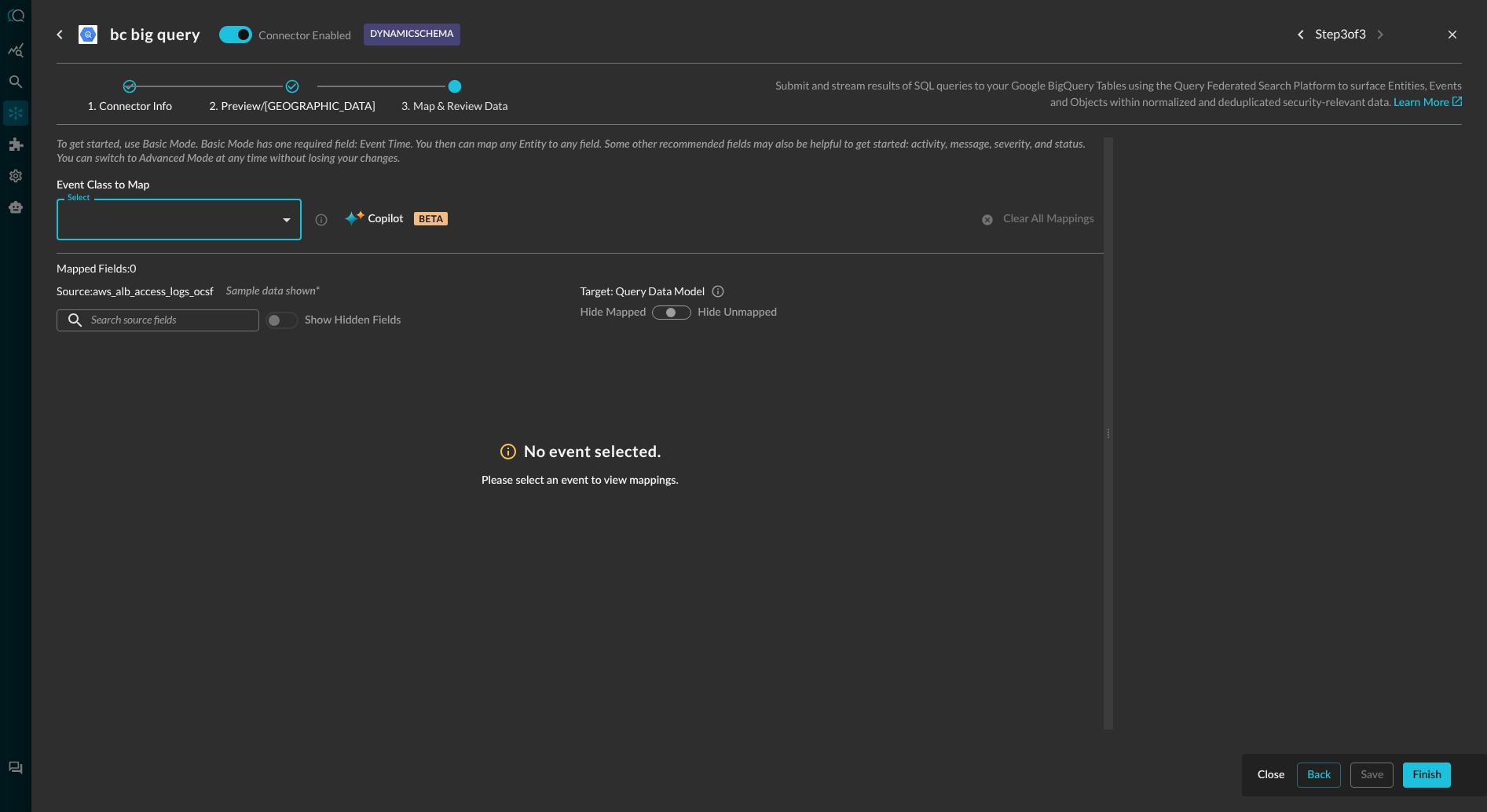
click at [368, 217] on span "Copilot" at bounding box center [385, 219] width 35 height 20
drag, startPoint x: 383, startPoint y: 218, endPoint x: 374, endPoint y: 219, distance: 9.1
click at [378, 218] on div "Copilot BETA" at bounding box center [396, 220] width 122 height 25
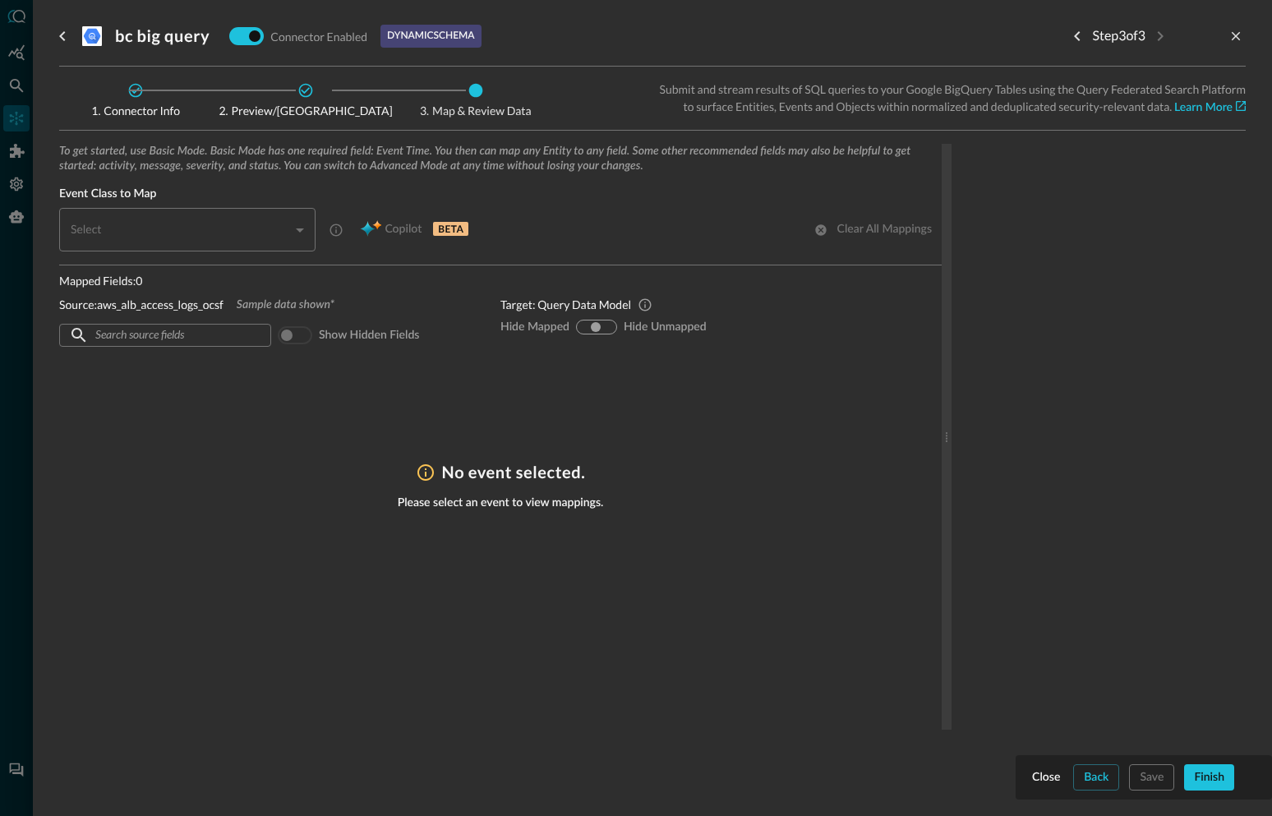
type input "CLASS_HTTP_ACTIVITY"
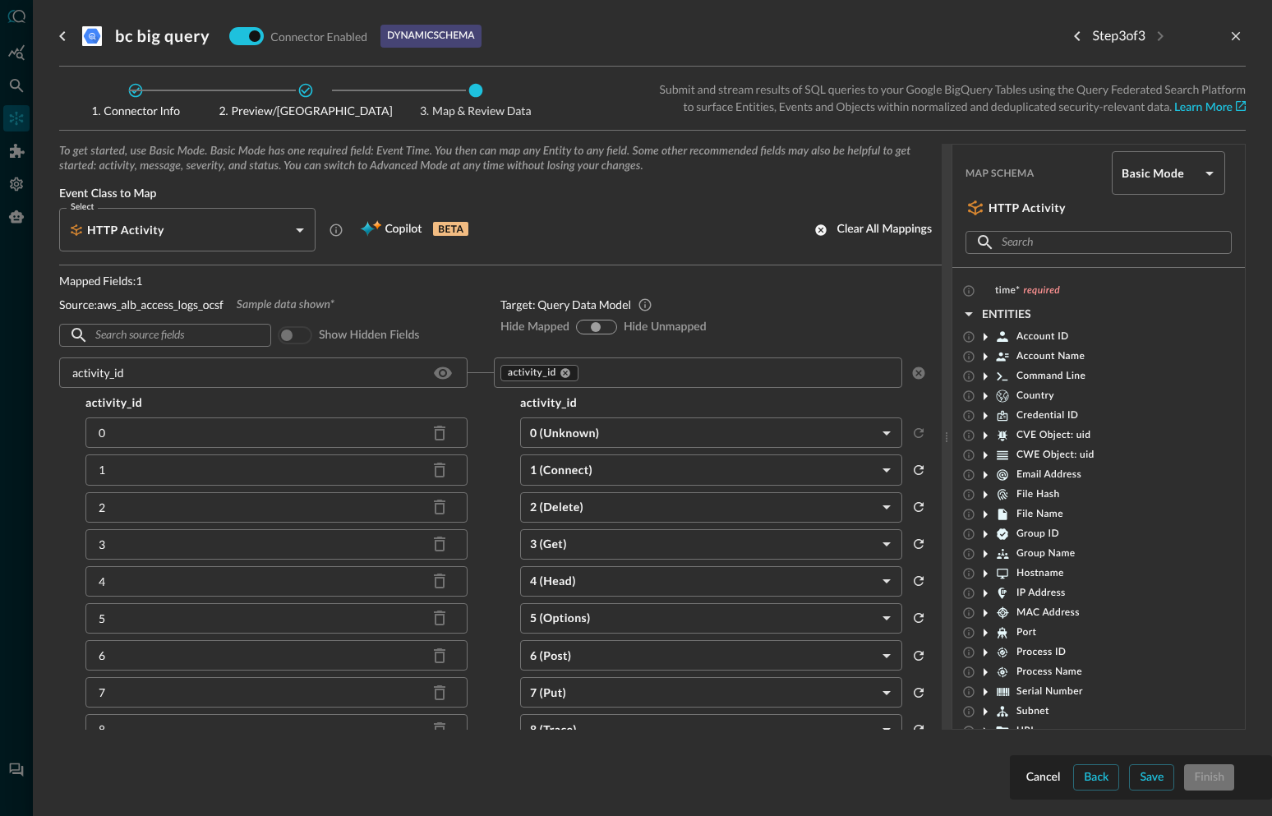
click at [1098, 772] on div "Back" at bounding box center [1096, 778] width 25 height 21
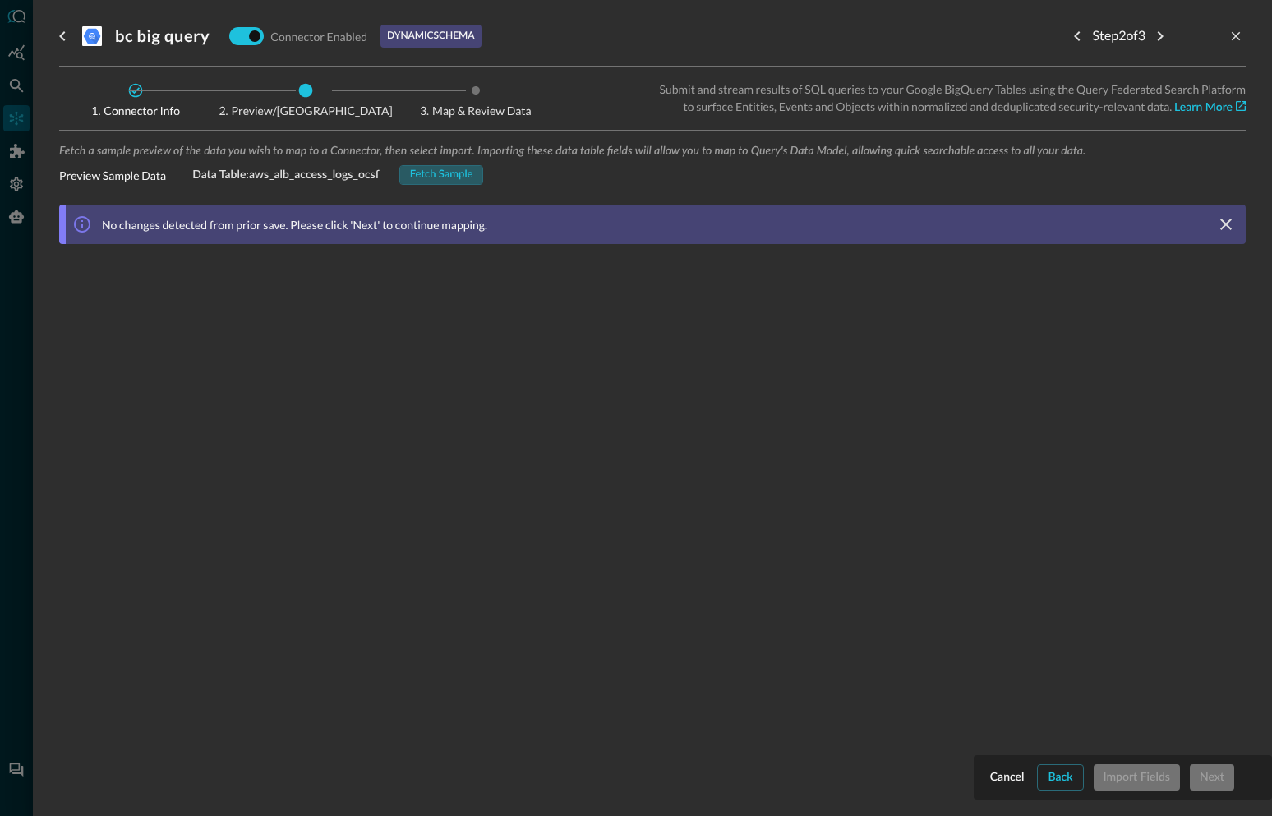
click at [450, 174] on div "Fetch Sample" at bounding box center [441, 175] width 63 height 19
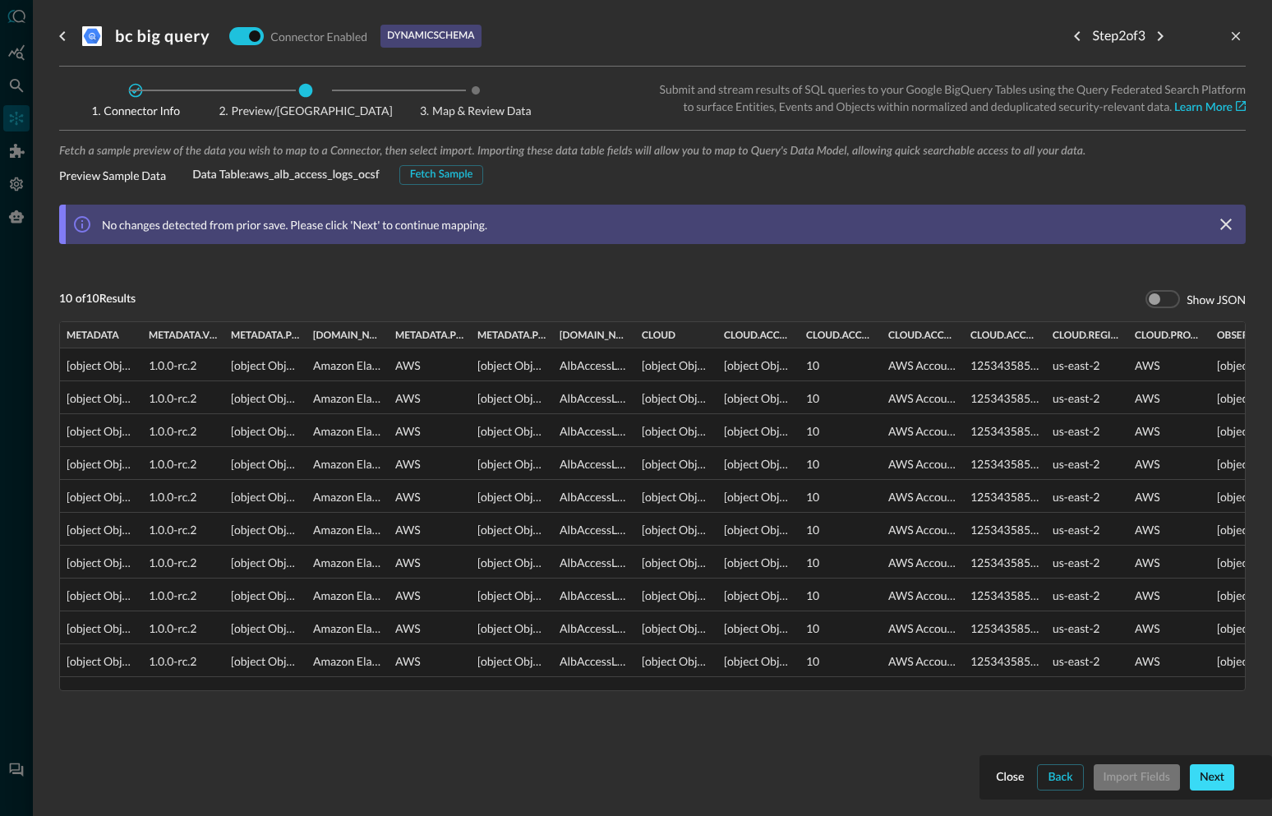
click at [1211, 773] on div "Next" at bounding box center [1212, 778] width 25 height 21
